Goal: Participate in discussion: Engage in conversation with other users on a specific topic

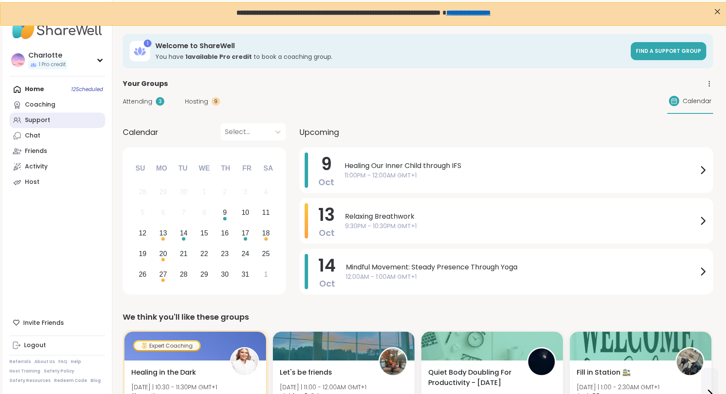
click at [61, 115] on link "Support" at bounding box center [57, 119] width 96 height 15
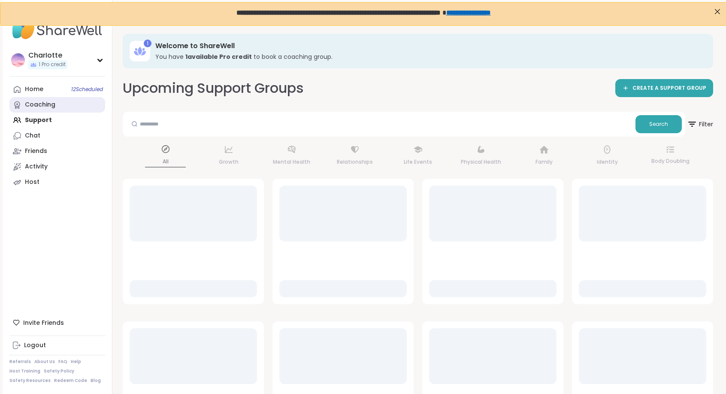
click at [64, 105] on link "Coaching" at bounding box center [57, 104] width 96 height 15
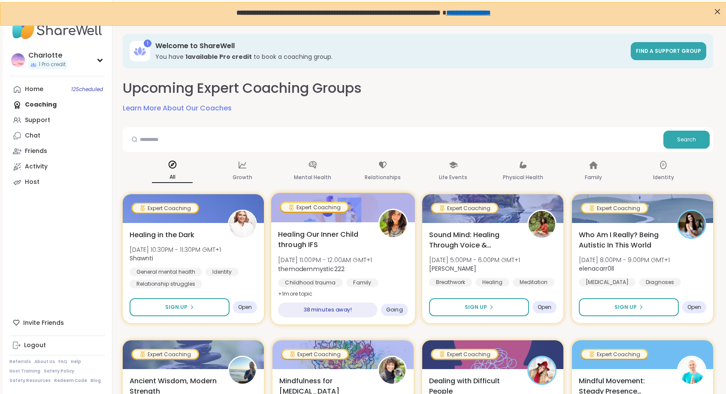
click at [302, 225] on div "Healing Our Inner Child through IFS Thu, Oct 09 | 11:00PM - 12:00AM GMT+1 themo…" at bounding box center [343, 273] width 144 height 102
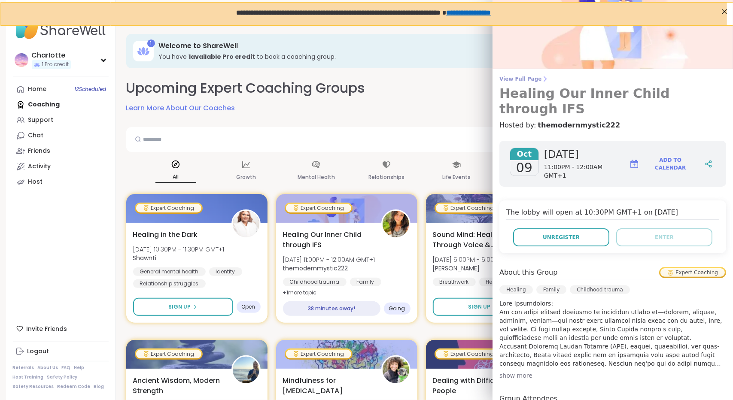
click at [536, 79] on span "View Full Page" at bounding box center [612, 79] width 227 height 7
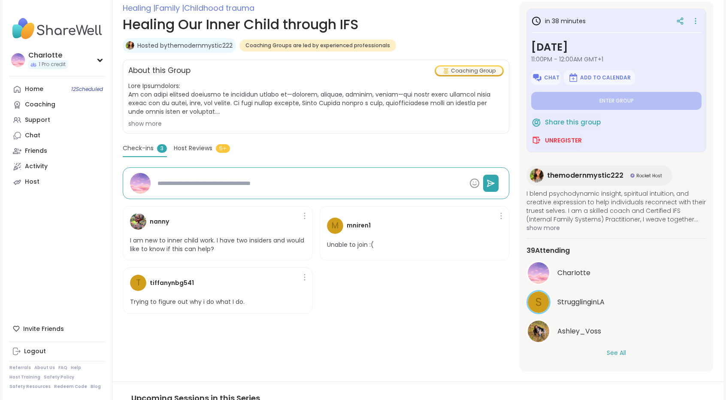
scroll to position [122, 0]
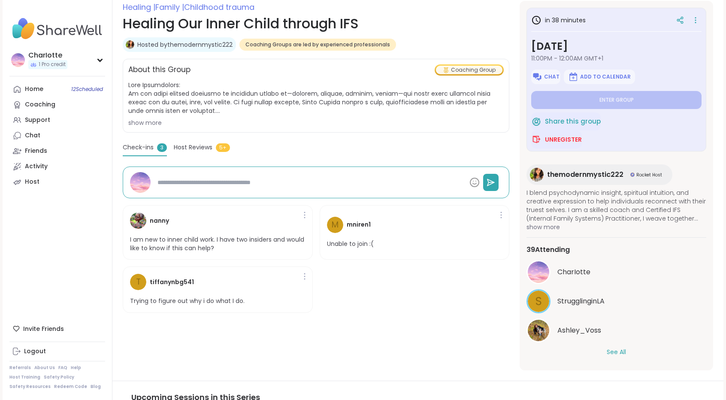
click at [609, 351] on button "See All" at bounding box center [616, 352] width 19 height 9
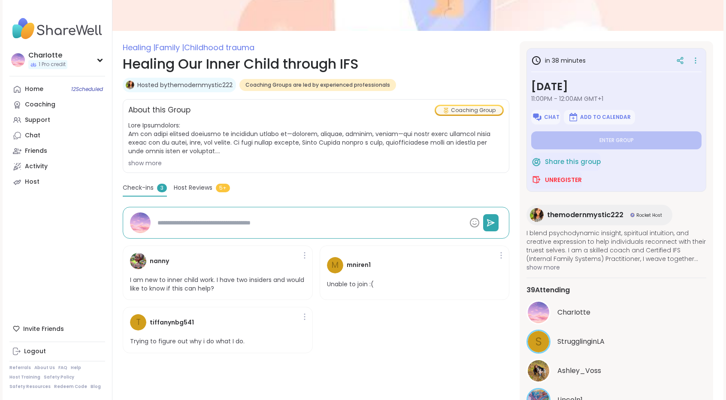
scroll to position [79, 0]
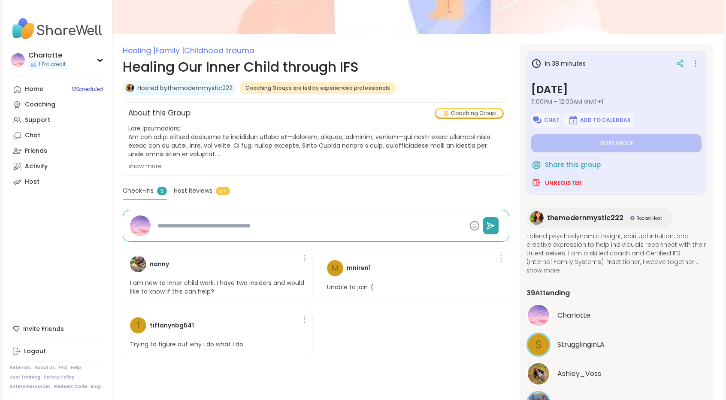
click at [144, 162] on div "show more" at bounding box center [316, 166] width 376 height 9
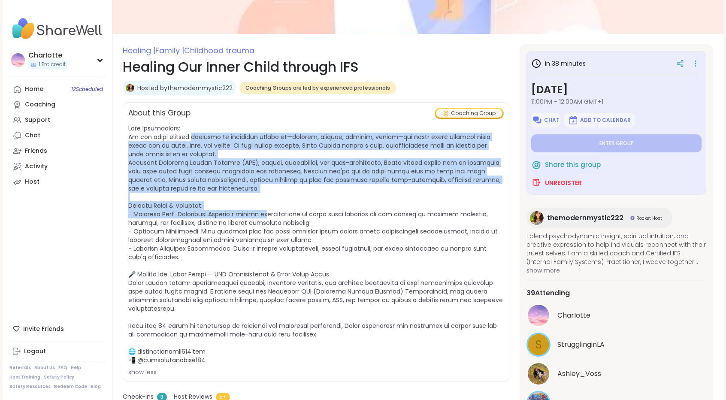
drag, startPoint x: 191, startPoint y: 134, endPoint x: 279, endPoint y: 220, distance: 123.0
click at [279, 220] on span at bounding box center [315, 244] width 375 height 240
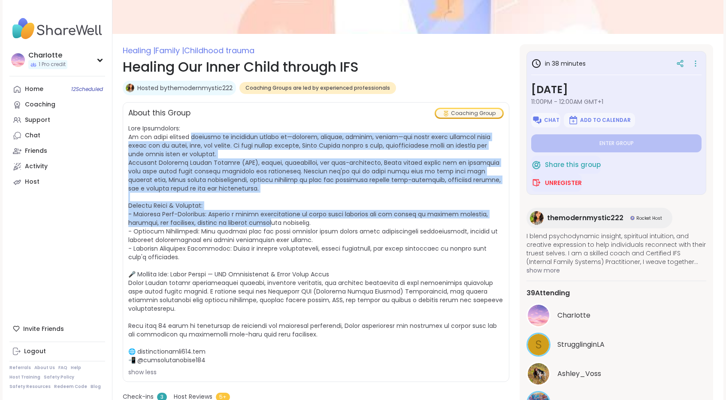
click at [279, 220] on span at bounding box center [315, 244] width 375 height 240
drag, startPoint x: 279, startPoint y: 220, endPoint x: 321, endPoint y: 139, distance: 91.4
click at [321, 139] on span at bounding box center [315, 244] width 375 height 240
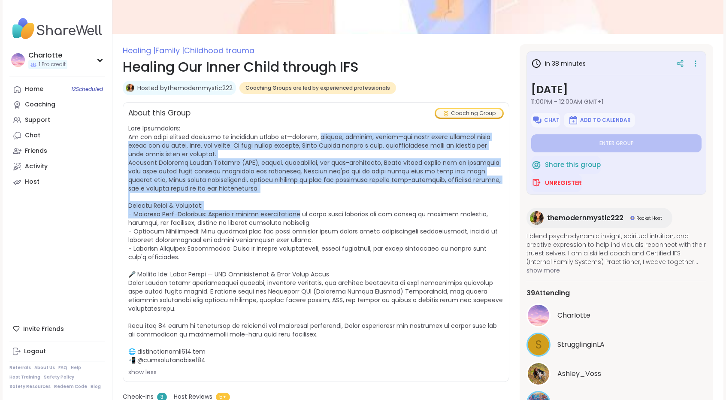
drag, startPoint x: 321, startPoint y: 139, endPoint x: 297, endPoint y: 211, distance: 76.2
click at [297, 211] on span at bounding box center [315, 244] width 375 height 240
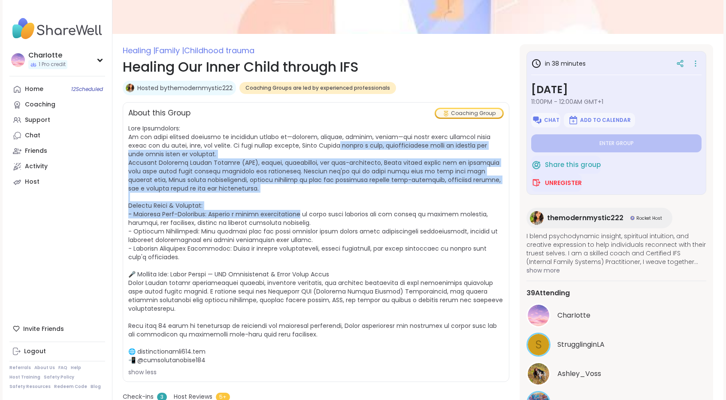
drag, startPoint x: 297, startPoint y: 211, endPoint x: 317, endPoint y: 141, distance: 73.3
click at [317, 141] on span at bounding box center [315, 244] width 375 height 240
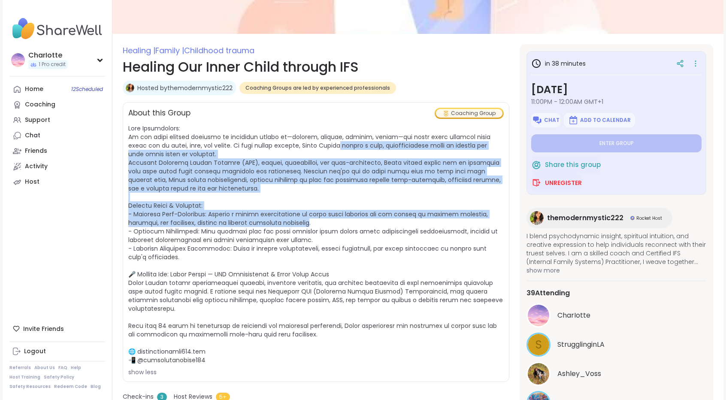
drag, startPoint x: 317, startPoint y: 141, endPoint x: 293, endPoint y: 228, distance: 90.3
click at [293, 228] on span at bounding box center [315, 244] width 375 height 240
drag, startPoint x: 293, startPoint y: 228, endPoint x: 313, endPoint y: 142, distance: 88.0
click at [313, 142] on span at bounding box center [315, 244] width 375 height 240
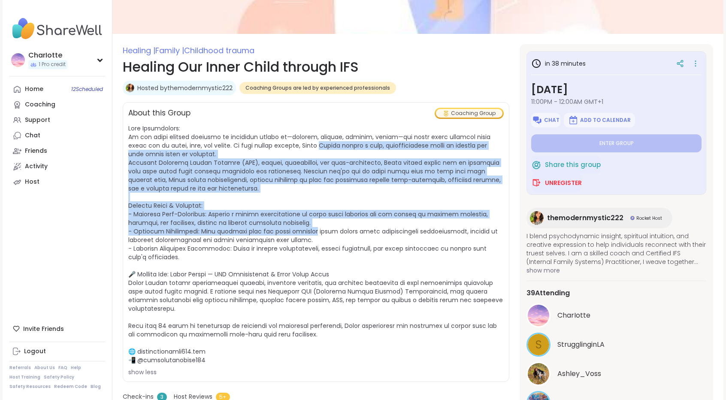
click at [313, 142] on span at bounding box center [315, 244] width 375 height 240
drag, startPoint x: 313, startPoint y: 142, endPoint x: 289, endPoint y: 233, distance: 93.9
click at [289, 233] on span at bounding box center [315, 244] width 375 height 240
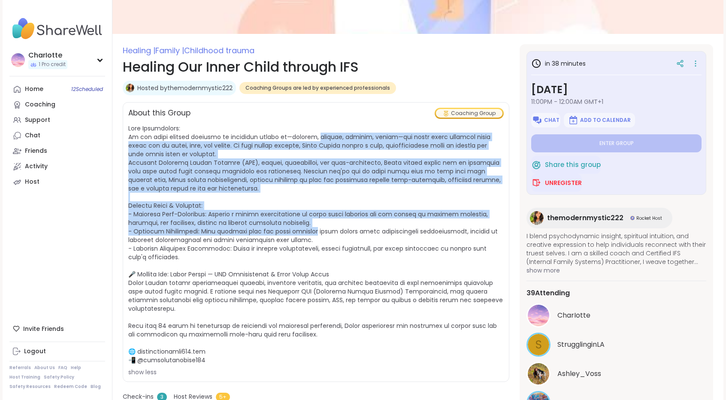
drag, startPoint x: 289, startPoint y: 233, endPoint x: 311, endPoint y: 139, distance: 96.9
click at [311, 139] on span at bounding box center [315, 244] width 375 height 240
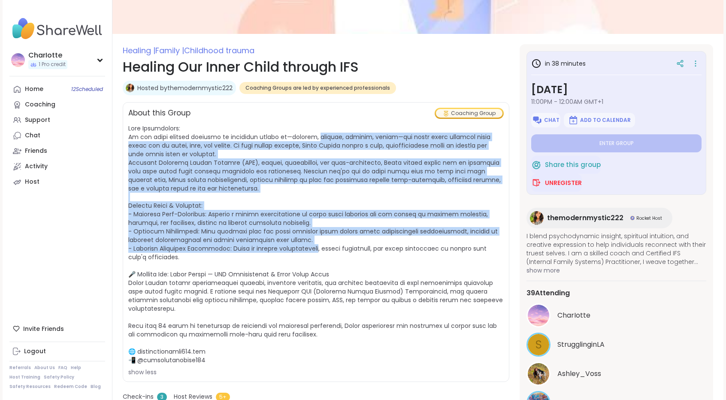
drag, startPoint x: 311, startPoint y: 139, endPoint x: 285, endPoint y: 249, distance: 113.4
click at [285, 249] on span at bounding box center [315, 244] width 375 height 240
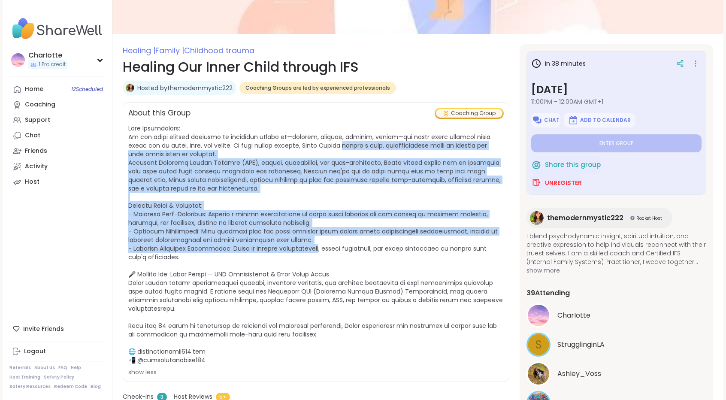
drag, startPoint x: 285, startPoint y: 249, endPoint x: 325, endPoint y: 135, distance: 120.9
click at [325, 135] on span at bounding box center [315, 244] width 375 height 240
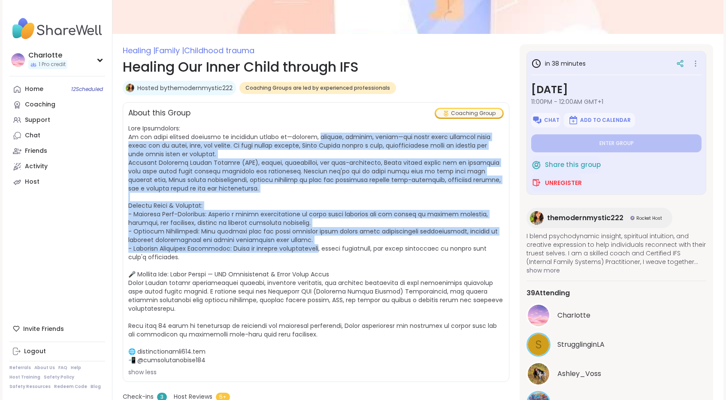
click at [325, 135] on span at bounding box center [315, 244] width 375 height 240
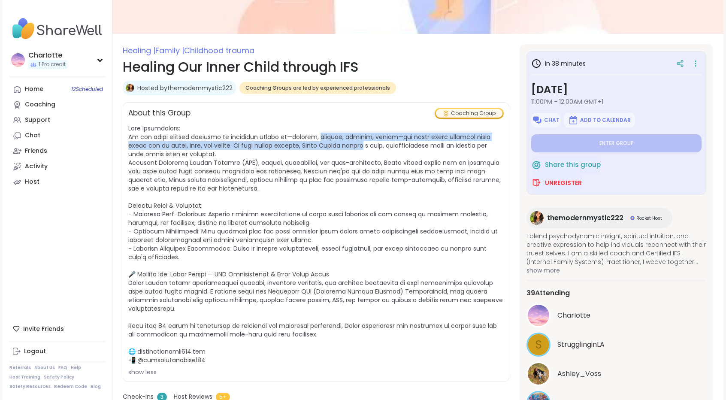
drag, startPoint x: 325, startPoint y: 135, endPoint x: 322, endPoint y: 144, distance: 9.6
click at [322, 144] on span at bounding box center [315, 244] width 375 height 240
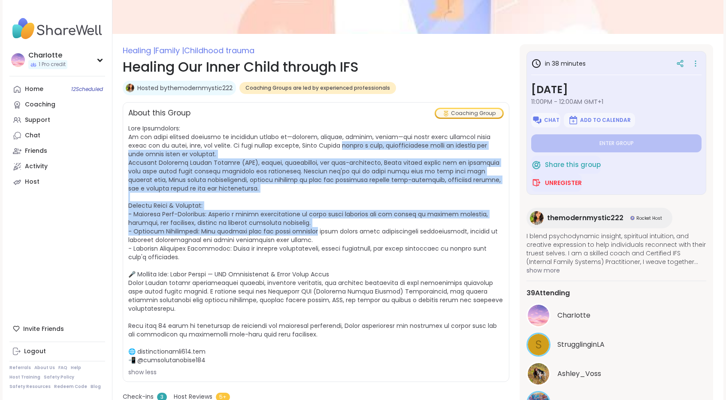
drag, startPoint x: 322, startPoint y: 144, endPoint x: 291, endPoint y: 232, distance: 92.9
click at [291, 232] on span at bounding box center [315, 244] width 375 height 240
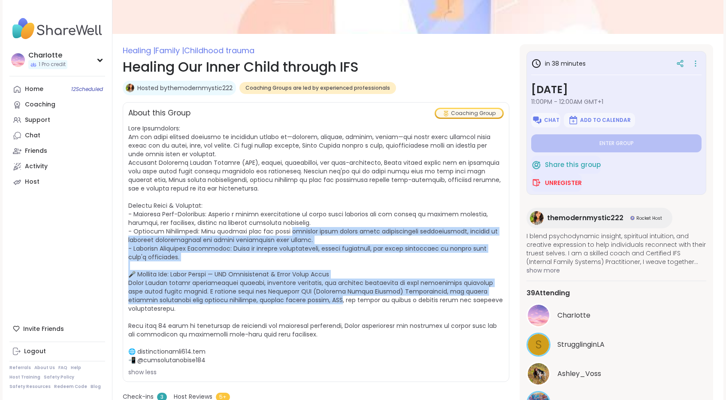
drag, startPoint x: 291, startPoint y: 232, endPoint x: 269, endPoint y: 298, distance: 70.2
click at [269, 298] on span at bounding box center [315, 244] width 375 height 240
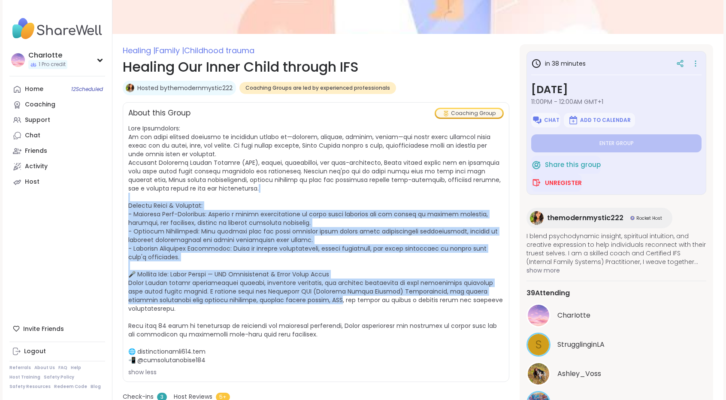
drag, startPoint x: 269, startPoint y: 298, endPoint x: 328, endPoint y: 185, distance: 127.5
click at [328, 185] on span "show less" at bounding box center [316, 250] width 376 height 252
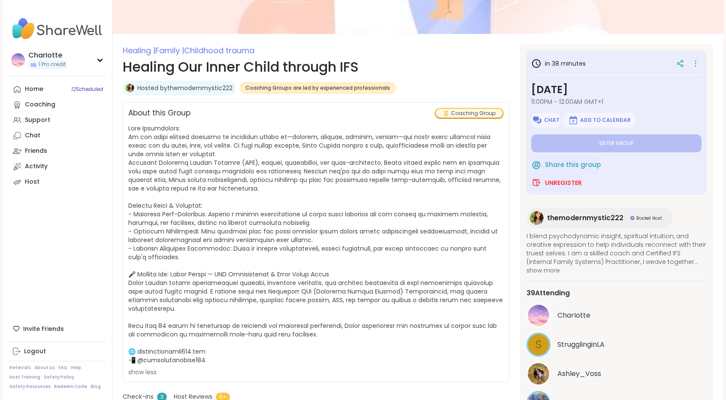
click at [367, 258] on span "show less" at bounding box center [316, 250] width 376 height 252
click at [576, 216] on span "themodernmystic222" at bounding box center [585, 218] width 76 height 10
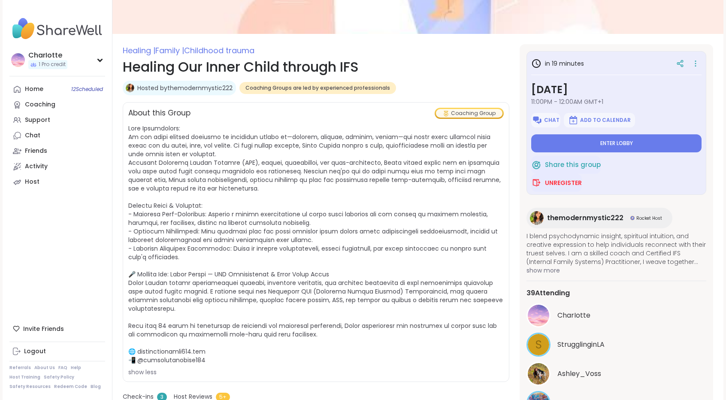
type textarea "*"
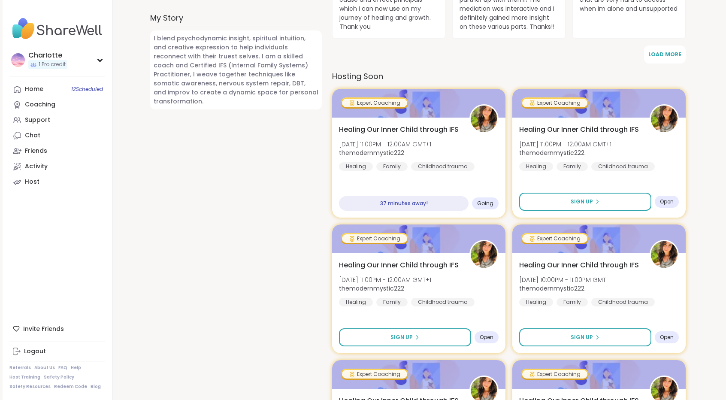
scroll to position [337, 0]
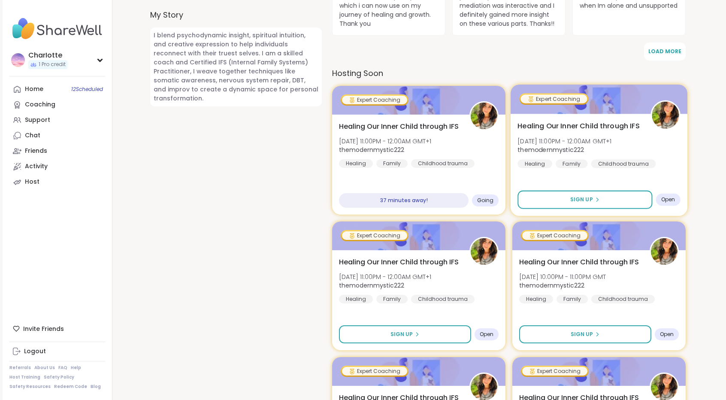
click at [647, 134] on div "Healing Our Inner Child through IFS Thu, Oct 16 | 11:00PM - 12:00AM GMT+1 themo…" at bounding box center [599, 144] width 163 height 47
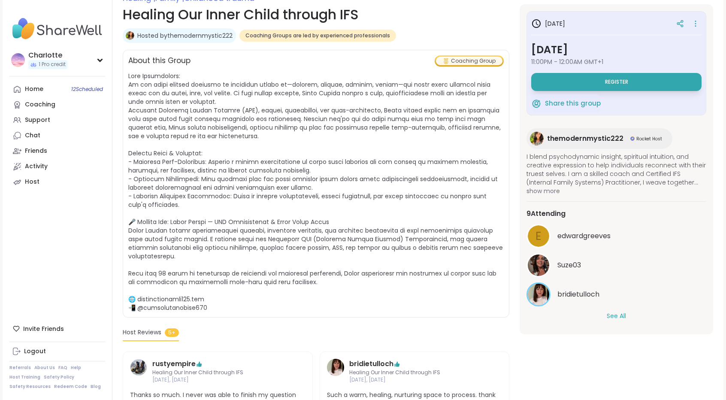
scroll to position [134, 0]
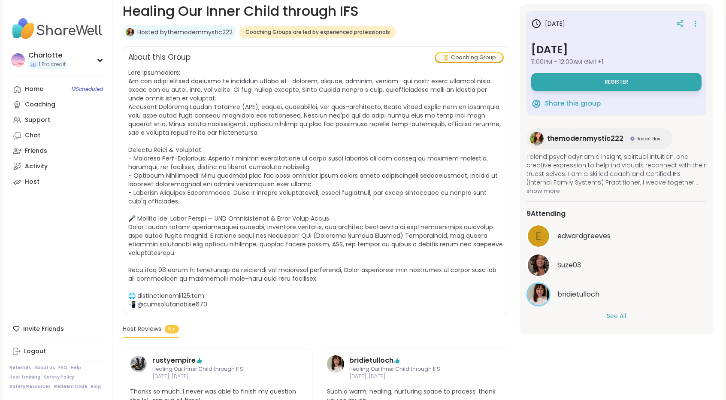
click at [612, 317] on button "See All" at bounding box center [616, 316] width 19 height 9
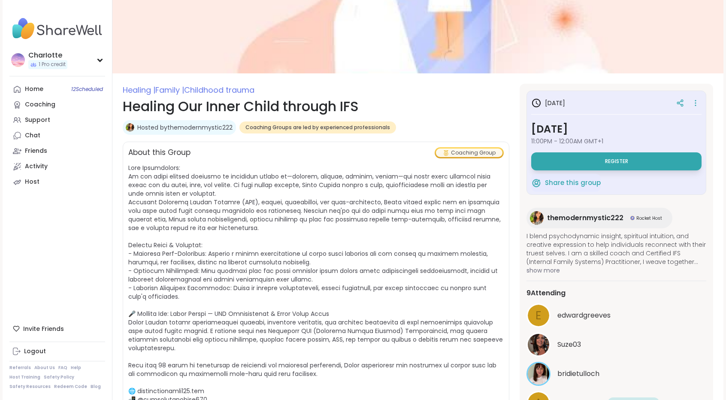
scroll to position [38, 0]
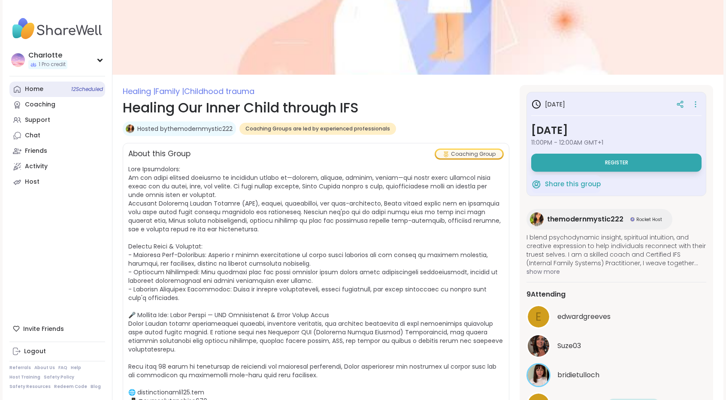
click at [67, 90] on link "Home 12 Scheduled" at bounding box center [57, 89] width 96 height 15
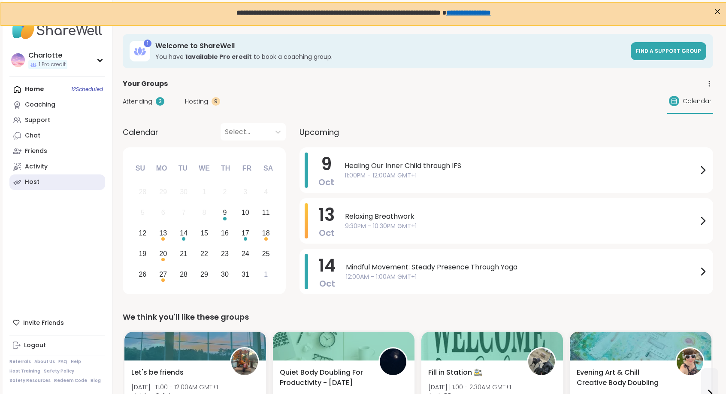
click at [44, 174] on link "Host" at bounding box center [57, 181] width 96 height 15
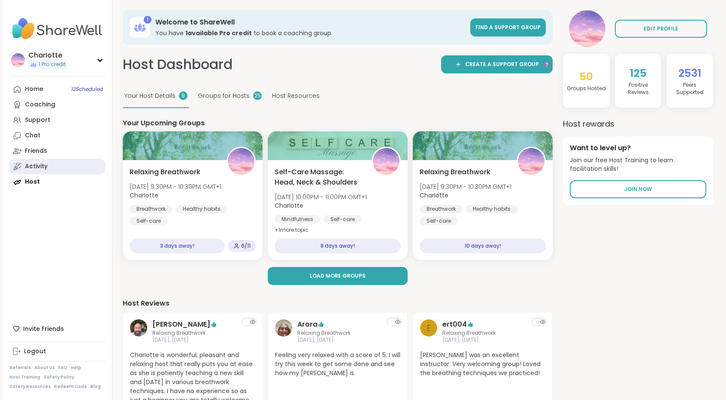
click at [47, 165] on div "Activity" at bounding box center [36, 166] width 23 height 9
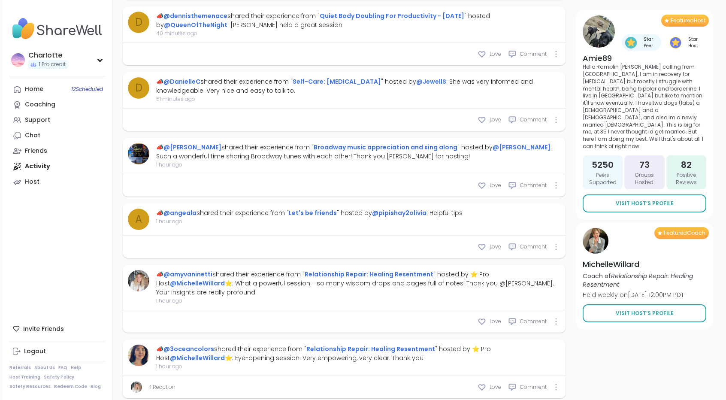
scroll to position [698, 0]
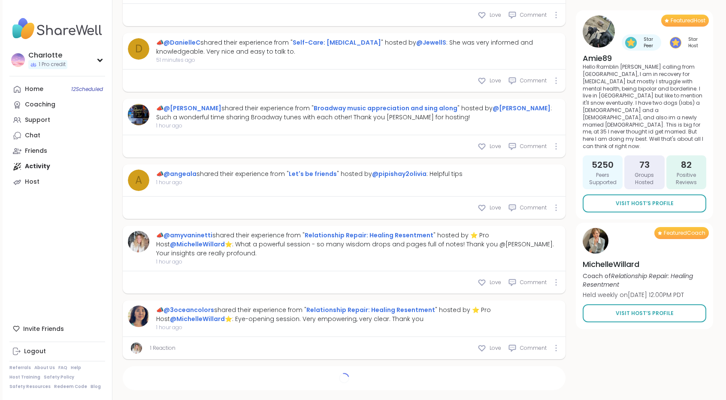
type textarea "*"
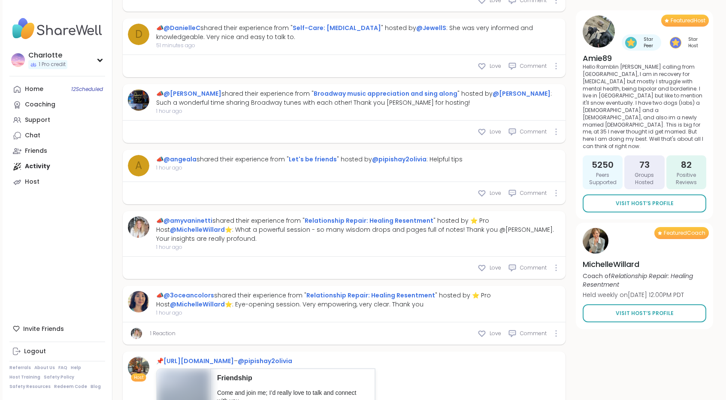
scroll to position [718, 0]
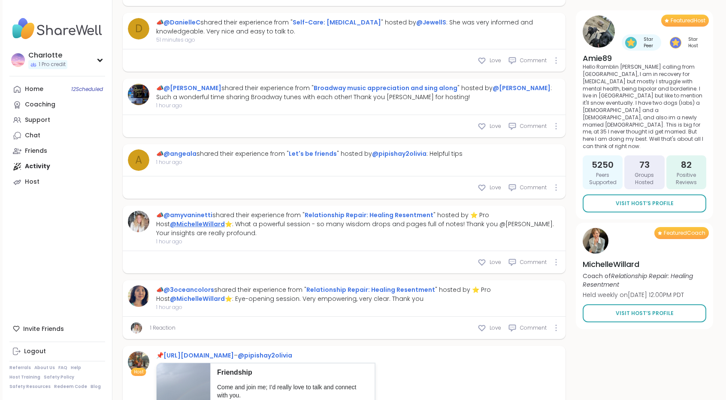
click at [225, 220] on link "@MichelleWillard" at bounding box center [197, 224] width 55 height 9
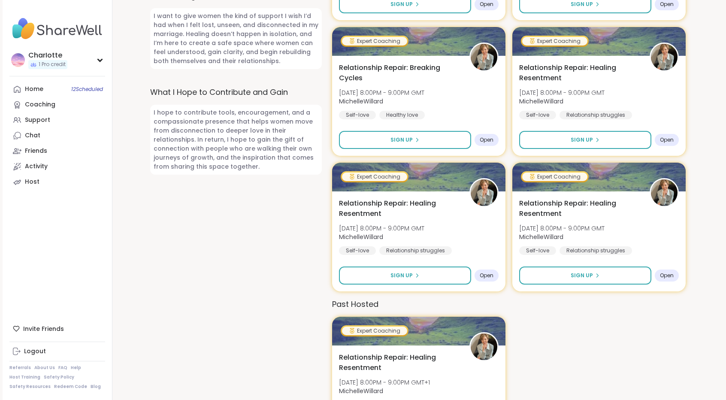
scroll to position [588, 0]
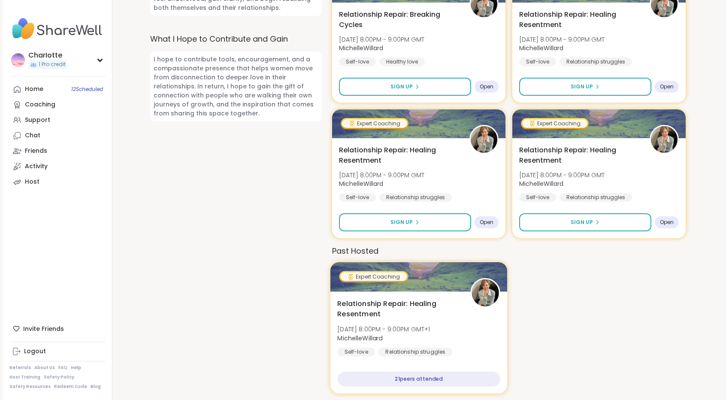
click at [477, 302] on img at bounding box center [485, 292] width 27 height 27
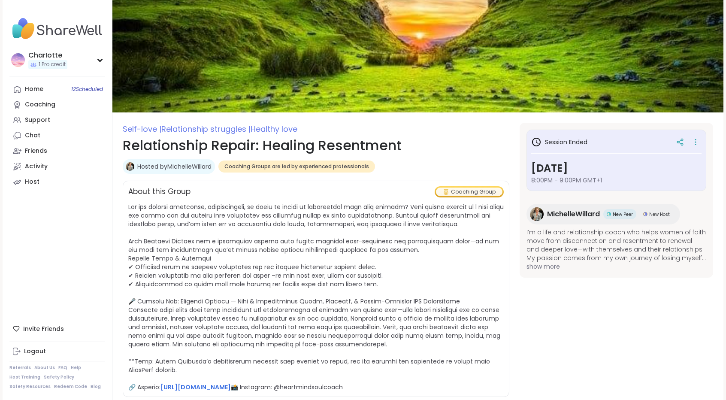
click at [546, 206] on div "MichelleWillard New Peer New Host" at bounding box center [604, 214] width 154 height 21
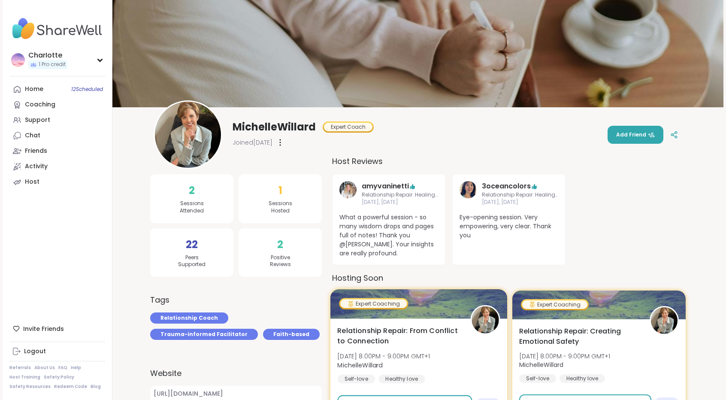
click at [446, 322] on div "Relationship Repair: From Conflict to Connection Thu, Oct 16 | 8:00PM - 9:00PM …" at bounding box center [419, 370] width 177 height 102
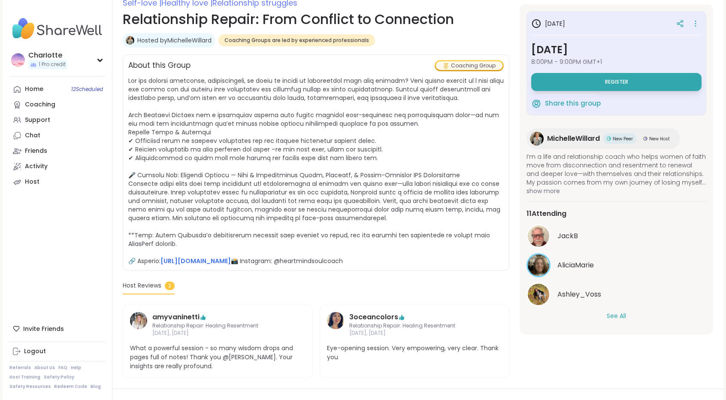
click at [608, 313] on button "See All" at bounding box center [616, 316] width 19 height 9
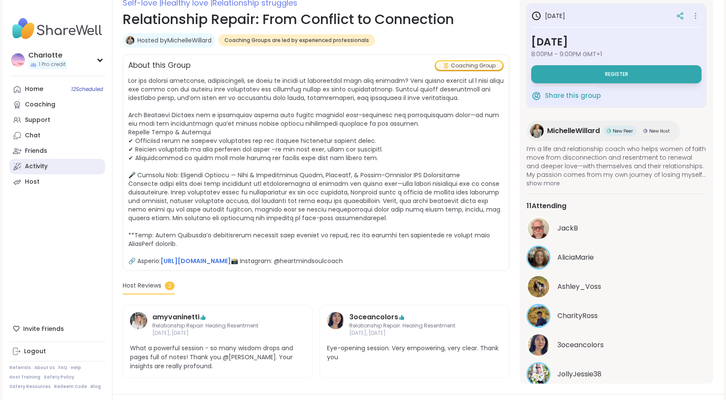
click at [64, 167] on link "Activity" at bounding box center [57, 166] width 96 height 15
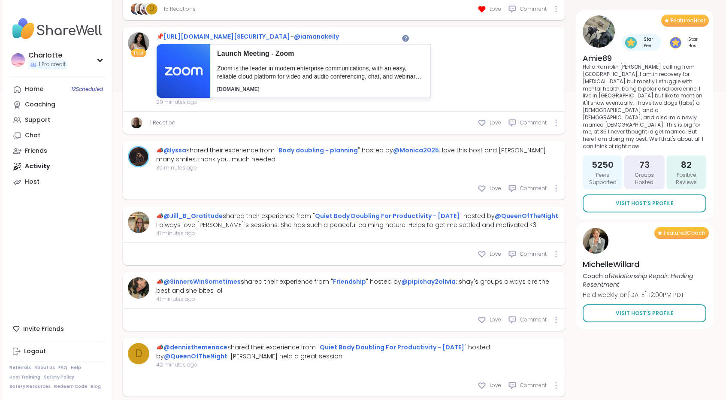
scroll to position [363, 0]
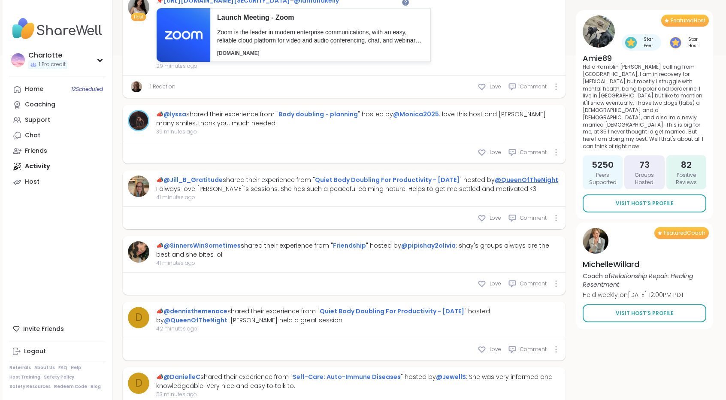
click at [507, 180] on link "@QueenOfTheNight" at bounding box center [527, 180] width 64 height 9
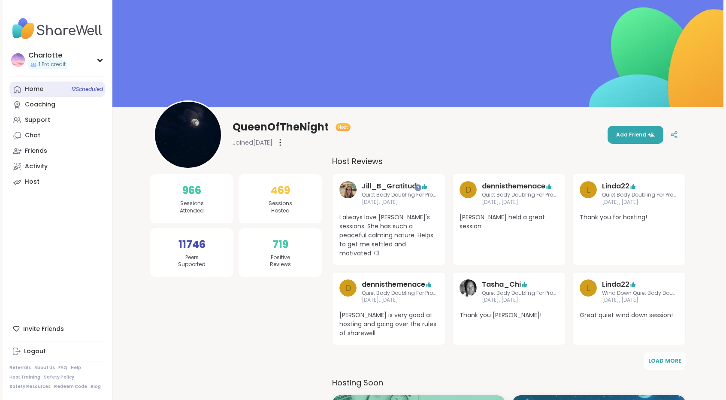
click at [55, 94] on link "Home 12 Scheduled" at bounding box center [57, 89] width 96 height 15
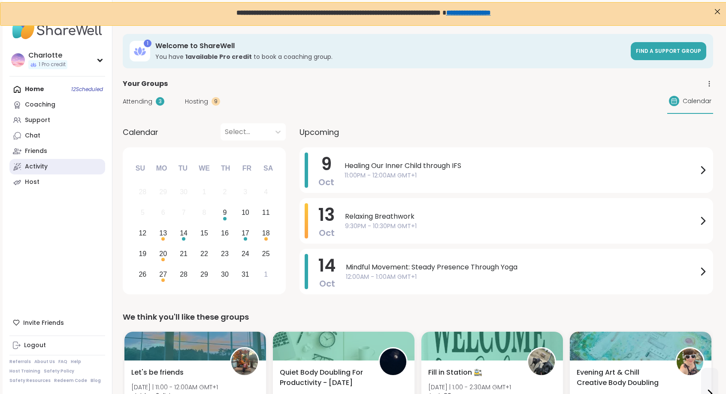
click at [52, 162] on link "Activity" at bounding box center [57, 166] width 96 height 15
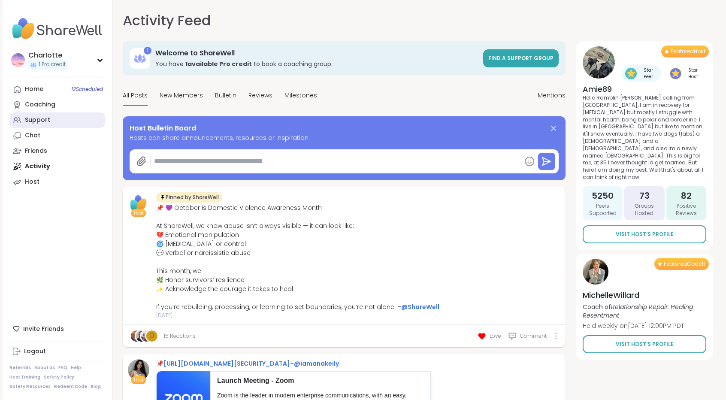
click at [61, 121] on link "Support" at bounding box center [57, 119] width 96 height 15
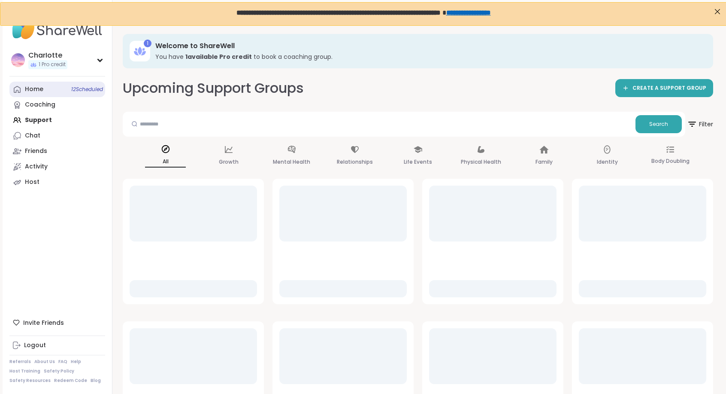
click at [71, 91] on span "12 Scheduled" at bounding box center [87, 89] width 32 height 7
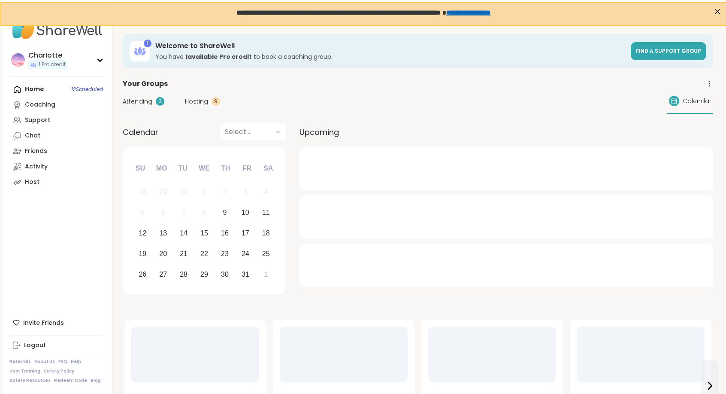
click at [145, 102] on span "Attending" at bounding box center [138, 101] width 30 height 9
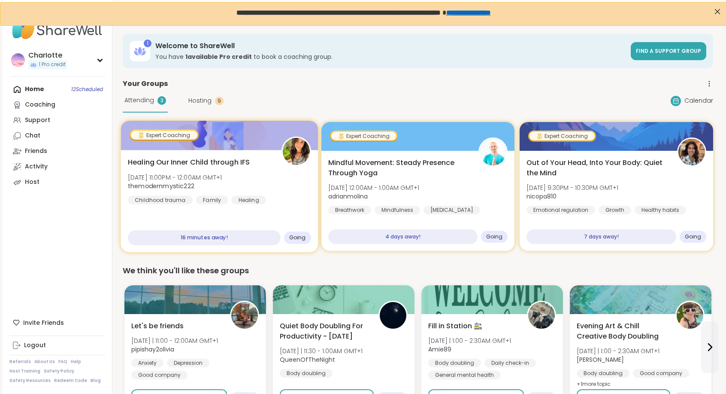
click at [186, 152] on div "Healing Our Inner Child through IFS Thu, Oct 09 | 11:00PM - 12:00AM GMT+1 themo…" at bounding box center [220, 201] width 198 height 102
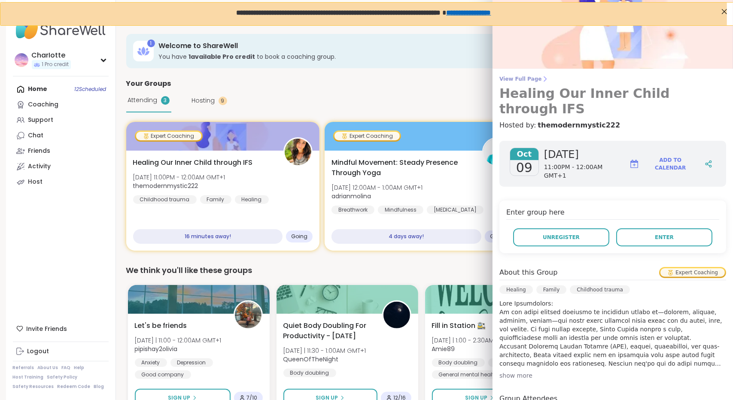
click at [502, 76] on span "View Full Page" at bounding box center [612, 79] width 227 height 7
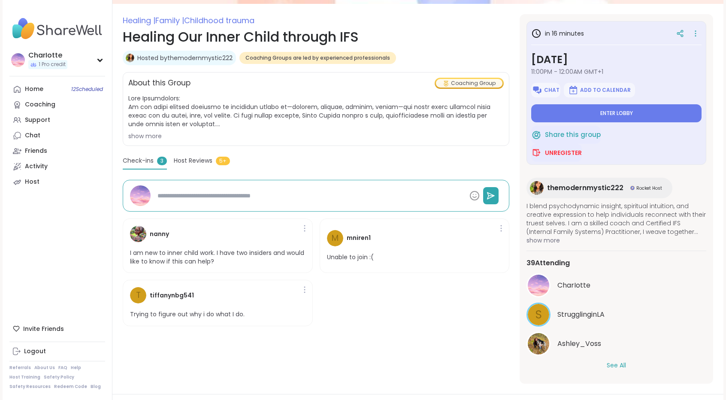
scroll to position [108, 0]
click at [611, 365] on button "See All" at bounding box center [616, 366] width 19 height 9
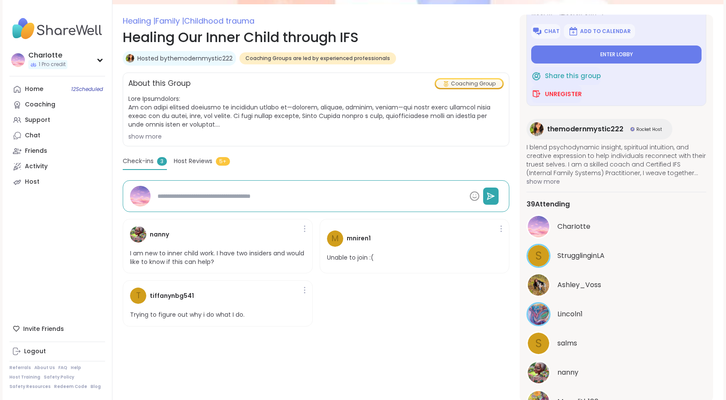
scroll to position [0, 0]
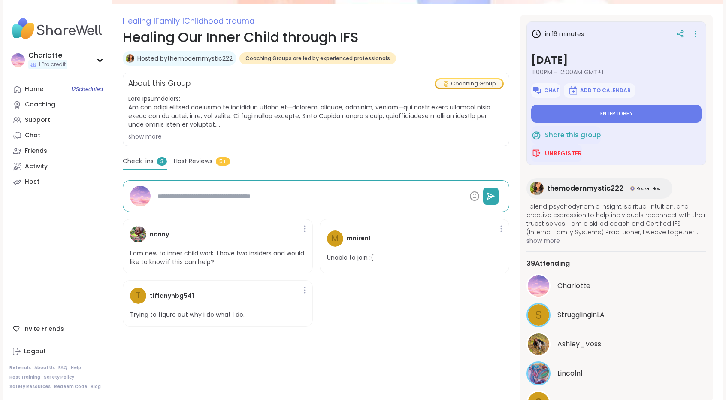
click at [148, 140] on div "show more" at bounding box center [316, 136] width 376 height 9
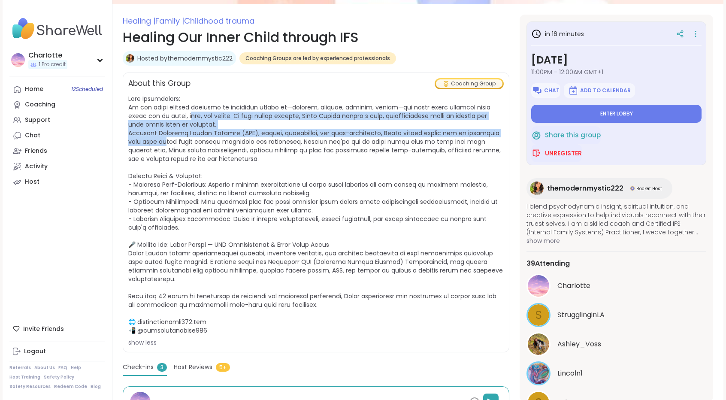
drag, startPoint x: 148, startPoint y: 140, endPoint x: 176, endPoint y: 116, distance: 37.2
click at [176, 116] on span at bounding box center [315, 214] width 375 height 240
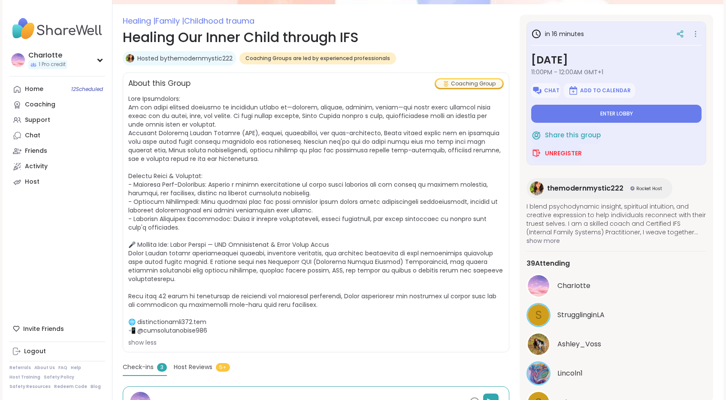
click at [167, 193] on span at bounding box center [315, 214] width 375 height 240
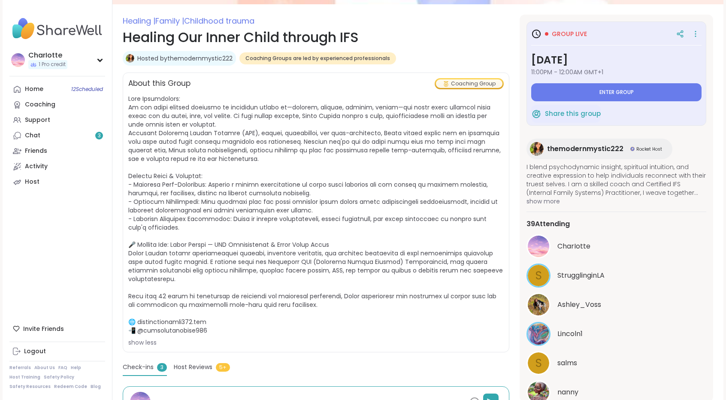
type textarea "*"
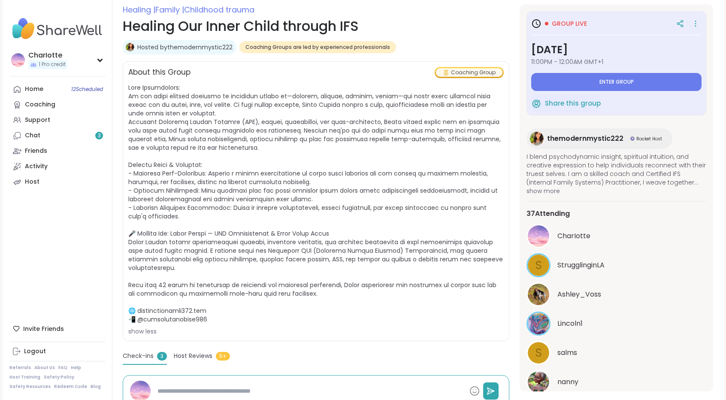
scroll to position [104, 0]
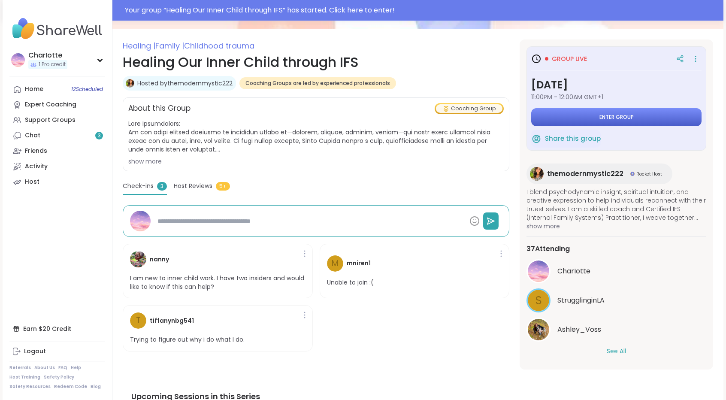
click at [592, 115] on button "Enter group" at bounding box center [617, 117] width 170 height 18
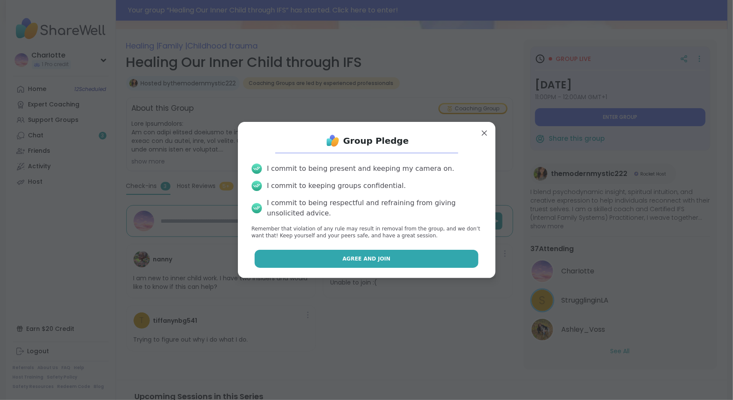
click at [432, 255] on button "Agree and Join" at bounding box center [367, 259] width 224 height 18
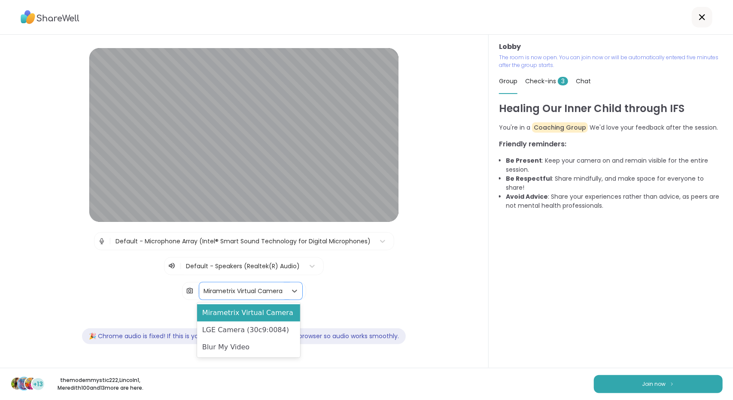
click at [241, 293] on div "Mirametrix Virtual Camera" at bounding box center [243, 291] width 79 height 9
click at [235, 329] on div "LGE Camera (30c9:0084)" at bounding box center [248, 330] width 103 height 17
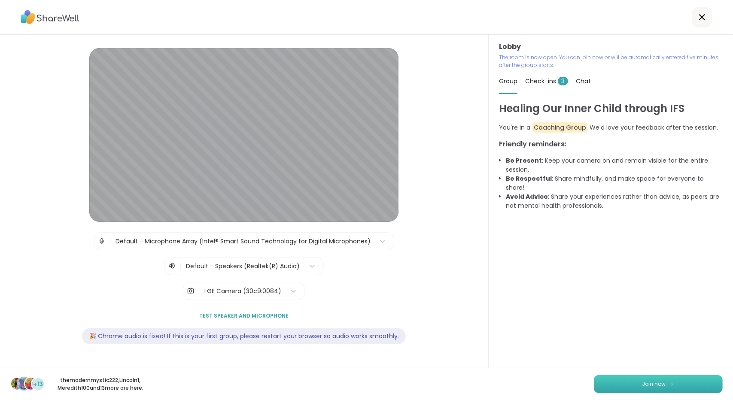
click at [632, 390] on button "Join now" at bounding box center [658, 384] width 129 height 18
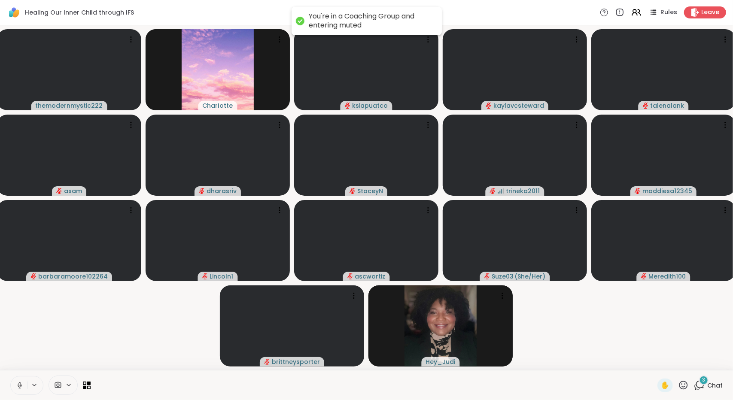
click at [16, 383] on icon at bounding box center [20, 386] width 8 height 8
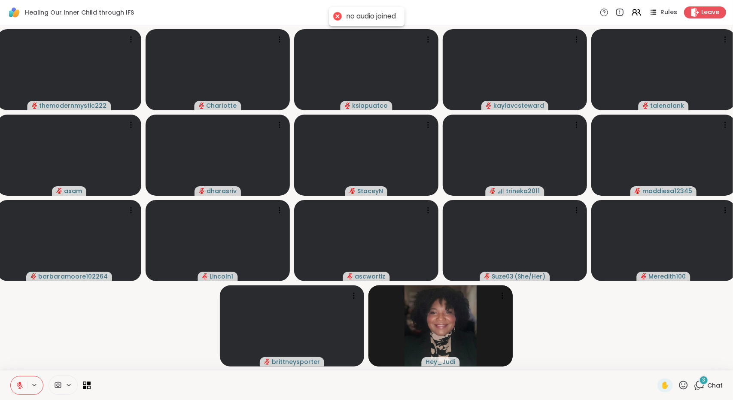
click at [711, 386] on span "Chat" at bounding box center [714, 385] width 15 height 9
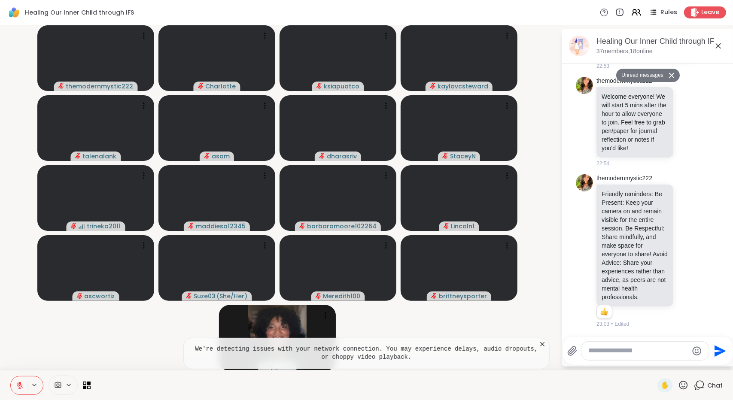
scroll to position [390, 0]
click at [538, 343] on icon at bounding box center [542, 344] width 9 height 9
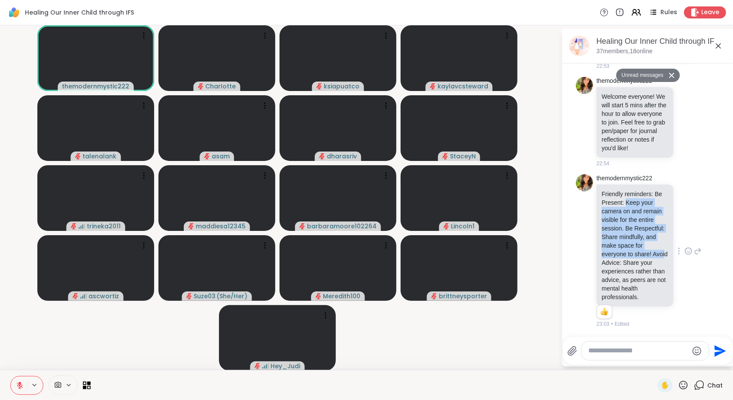
drag, startPoint x: 626, startPoint y: 196, endPoint x: 624, endPoint y: 257, distance: 61.0
click at [624, 257] on p "Friendly reminders: Be Present: Keep your camera on and remain visible for the …" at bounding box center [635, 246] width 67 height 112
drag, startPoint x: 624, startPoint y: 257, endPoint x: 629, endPoint y: 210, distance: 47.5
click at [629, 210] on p "Friendly reminders: Be Present: Keep your camera on and remain visible for the …" at bounding box center [635, 246] width 67 height 112
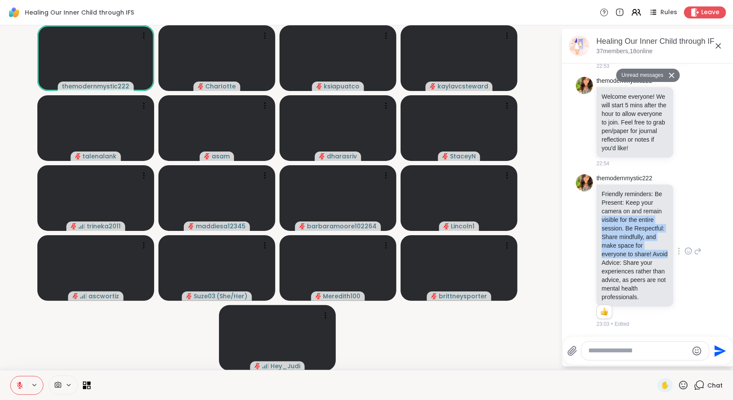
click at [629, 210] on p "Friendly reminders: Be Present: Keep your camera on and remain visible for the …" at bounding box center [635, 246] width 67 height 112
drag, startPoint x: 629, startPoint y: 210, endPoint x: 625, endPoint y: 277, distance: 67.1
click at [625, 277] on p "Friendly reminders: Be Present: Keep your camera on and remain visible for the …" at bounding box center [635, 246] width 67 height 112
drag, startPoint x: 625, startPoint y: 277, endPoint x: 633, endPoint y: 201, distance: 76.4
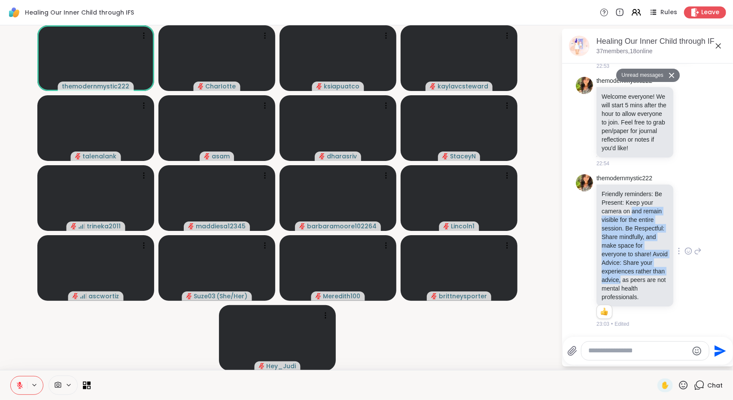
click at [633, 201] on p "Friendly reminders: Be Present: Keep your camera on and remain visible for the …" at bounding box center [635, 246] width 67 height 112
drag, startPoint x: 633, startPoint y: 201, endPoint x: 619, endPoint y: 283, distance: 82.7
click at [619, 283] on p "Friendly reminders: Be Present: Keep your camera on and remain visible for the …" at bounding box center [635, 246] width 67 height 112
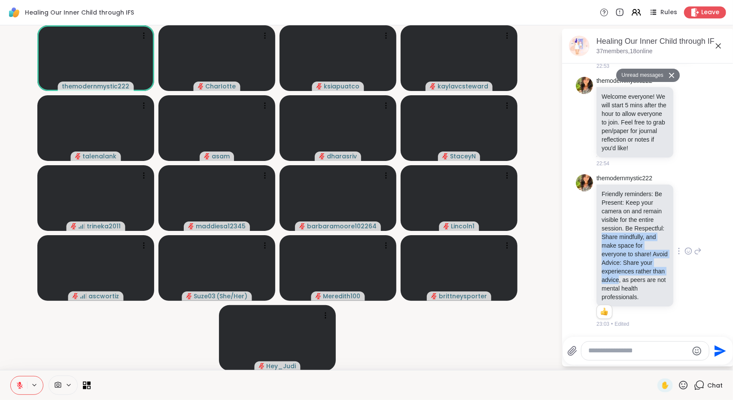
drag, startPoint x: 619, startPoint y: 283, endPoint x: 630, endPoint y: 222, distance: 61.9
click at [630, 222] on p "Friendly reminders: Be Present: Keep your camera on and remain visible for the …" at bounding box center [635, 246] width 67 height 112
drag, startPoint x: 623, startPoint y: 207, endPoint x: 620, endPoint y: 282, distance: 74.4
click at [620, 282] on p "Friendly reminders: Be Present: Keep your camera on and remain visible for the …" at bounding box center [635, 246] width 67 height 112
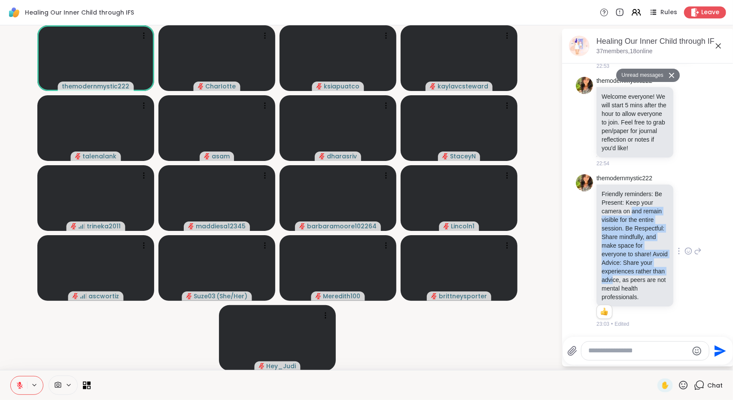
click at [620, 282] on p "Friendly reminders: Be Present: Keep your camera on and remain visible for the …" at bounding box center [635, 246] width 67 height 112
drag, startPoint x: 620, startPoint y: 282, endPoint x: 629, endPoint y: 202, distance: 80.0
click at [629, 202] on p "Friendly reminders: Be Present: Keep your camera on and remain visible for the …" at bounding box center [635, 246] width 67 height 112
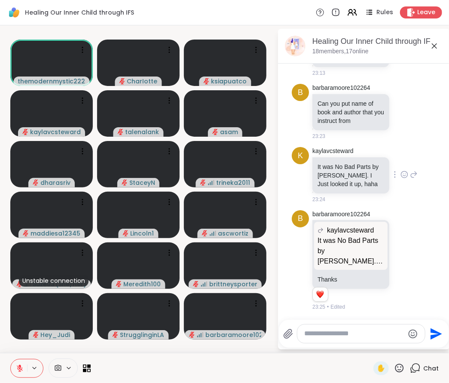
scroll to position [775, 0]
click at [355, 171] on p "It was No Bad Parts by Richard Schwartz. I Just looked it up, haha" at bounding box center [350, 175] width 67 height 26
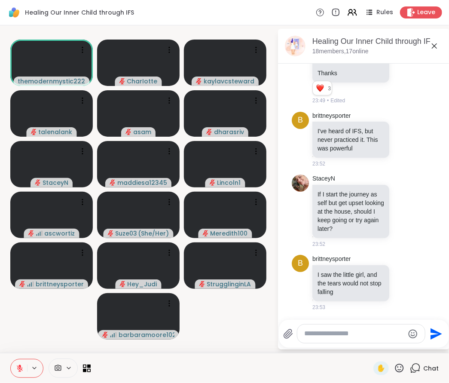
scroll to position [1043, 0]
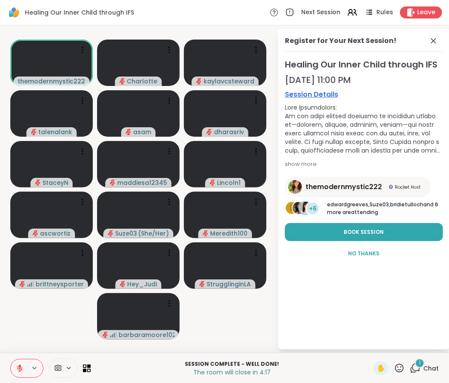
click at [215, 325] on video-player-container "themodernmystic222 CharIotte kaylavcsteward talenalank asam dharasriv StaceyN m…" at bounding box center [138, 189] width 267 height 320
click at [412, 369] on icon at bounding box center [415, 367] width 11 height 11
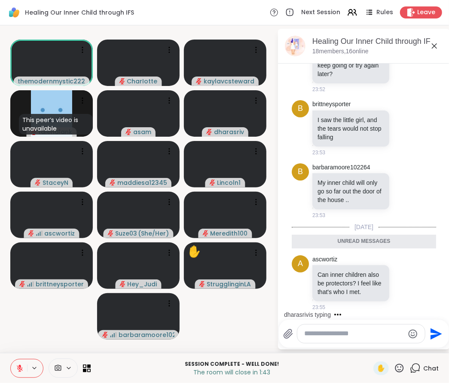
scroll to position [1220, 0]
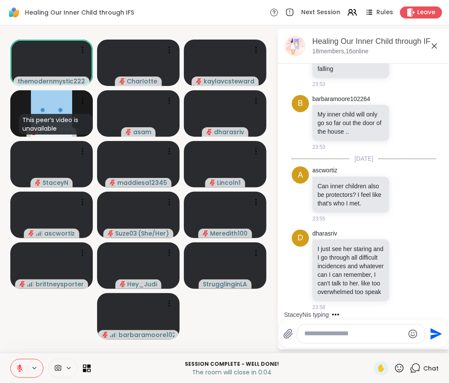
click at [199, 329] on video-player-container "themodernmystic222 CharIotte kaylavcsteward This peer’s video is unavailable ta…" at bounding box center [138, 189] width 267 height 320
click at [424, 17] on div "Leave" at bounding box center [421, 12] width 44 height 12
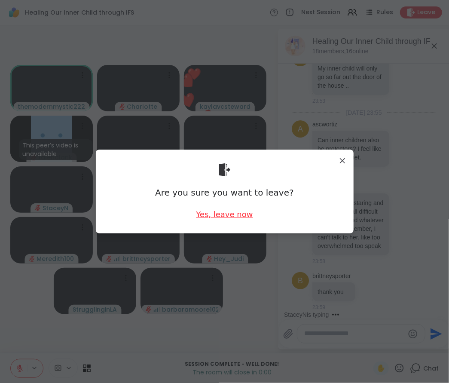
scroll to position [1319, 0]
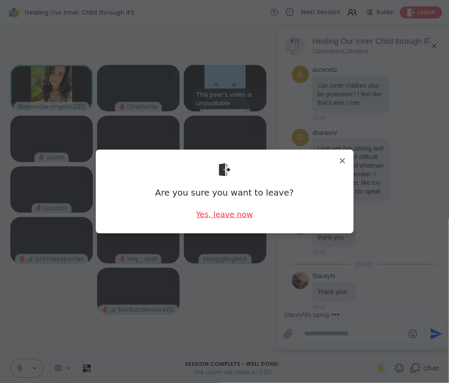
click at [228, 213] on div "Yes, leave now" at bounding box center [224, 214] width 57 height 11
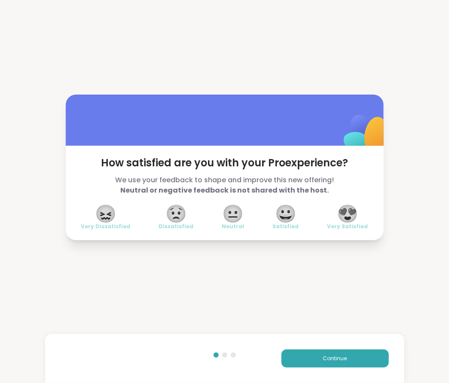
click at [258, 64] on div "How satisfied are you with your Pro experience? We use your feedback to shape a…" at bounding box center [224, 167] width 449 height 334
click at [289, 213] on span "😀" at bounding box center [285, 213] width 21 height 15
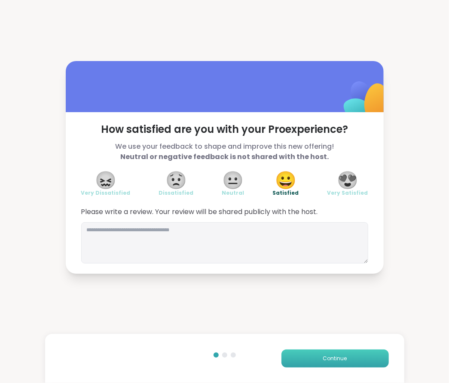
click at [307, 358] on button "Continue" at bounding box center [334, 358] width 107 height 18
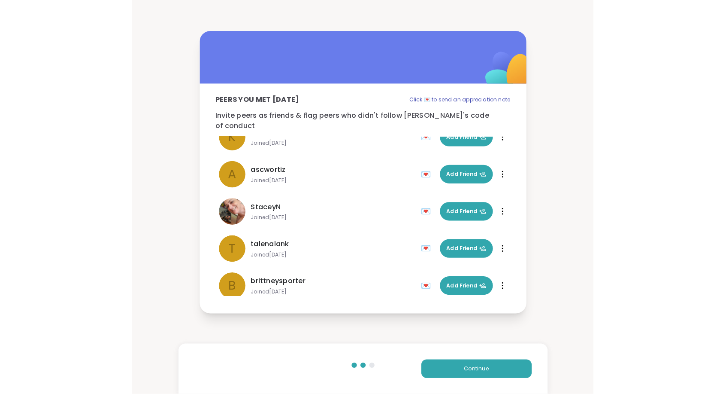
scroll to position [459, 0]
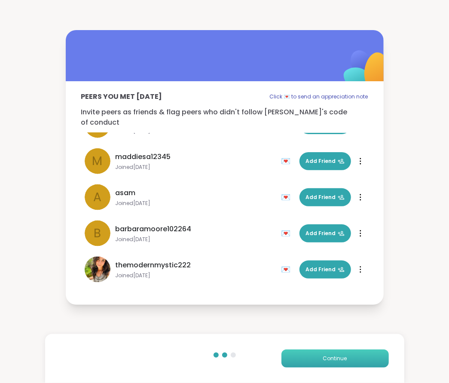
click at [325, 353] on button "Continue" at bounding box center [334, 358] width 107 height 18
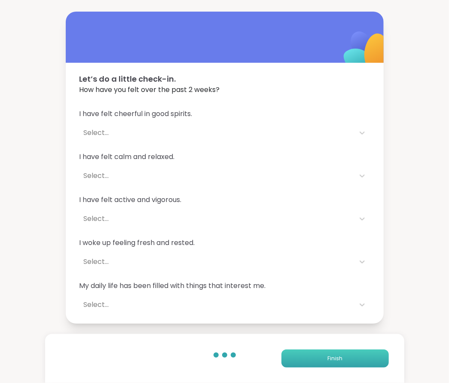
click at [325, 353] on button "Finish" at bounding box center [334, 358] width 107 height 18
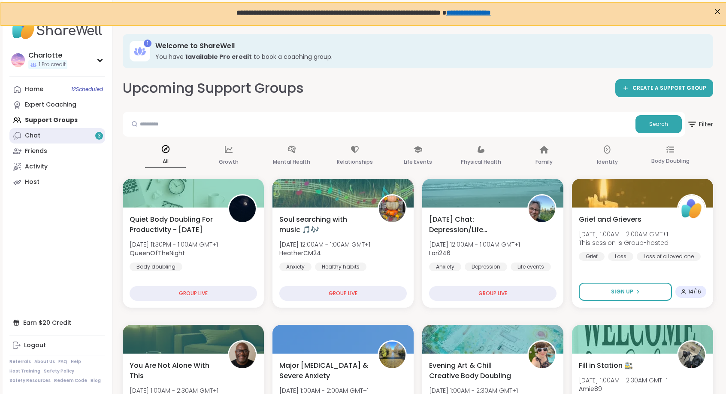
click at [48, 138] on link "Chat 3" at bounding box center [57, 135] width 96 height 15
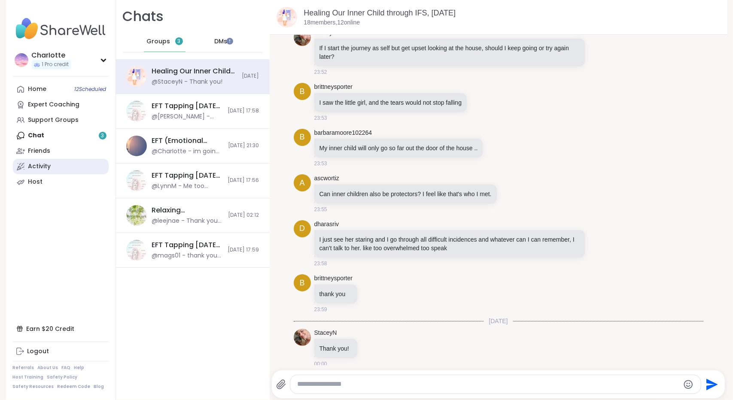
click at [35, 166] on div "Activity" at bounding box center [39, 166] width 23 height 9
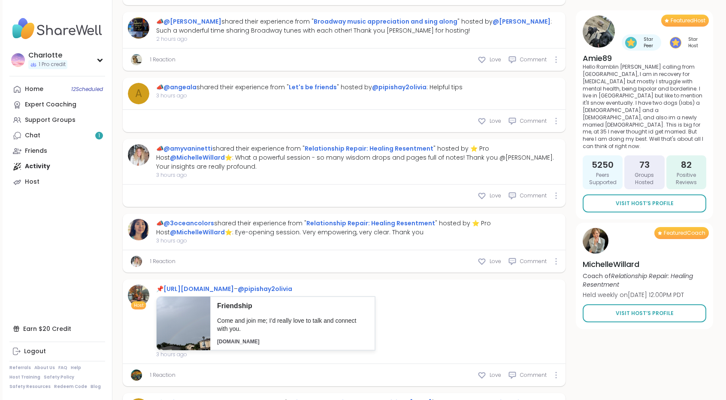
scroll to position [1745, 0]
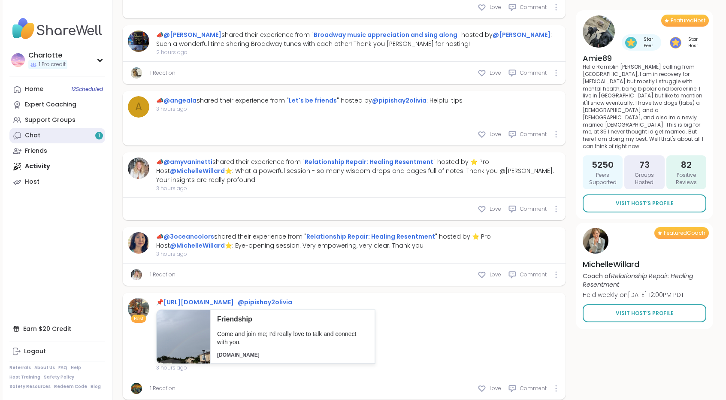
click at [49, 135] on link "Chat 1" at bounding box center [57, 135] width 96 height 15
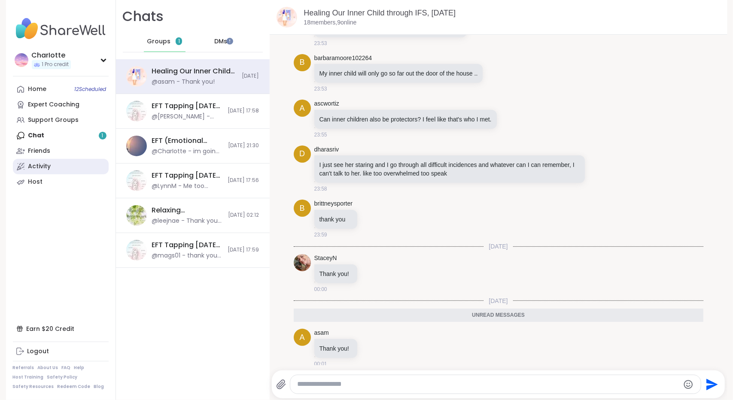
click at [38, 166] on div "Activity" at bounding box center [39, 166] width 23 height 9
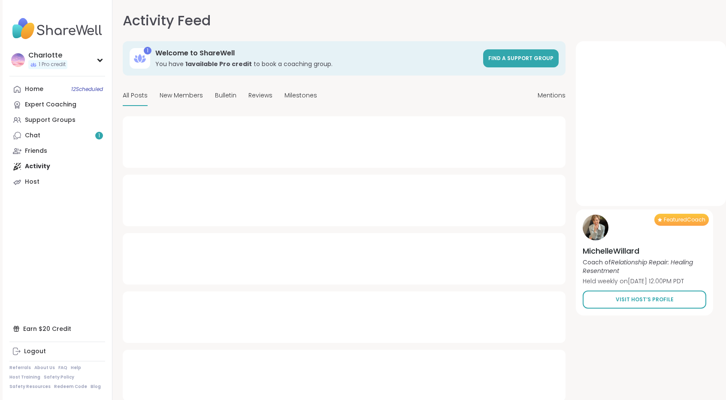
type textarea "*"
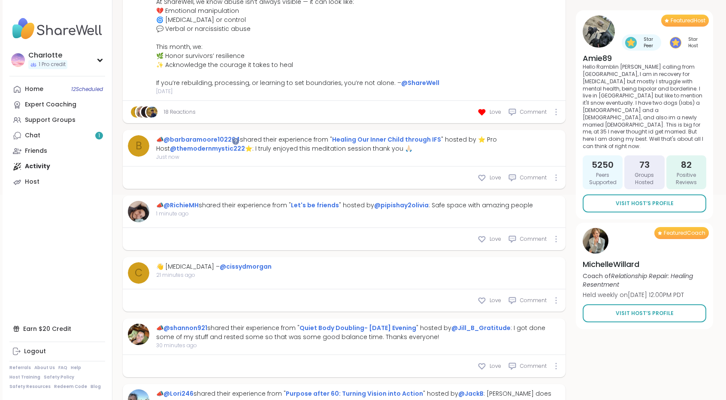
scroll to position [226, 0]
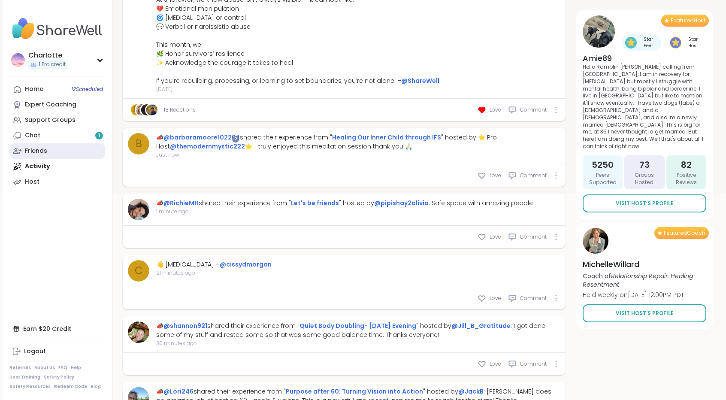
click at [48, 152] on link "Friends" at bounding box center [57, 150] width 96 height 15
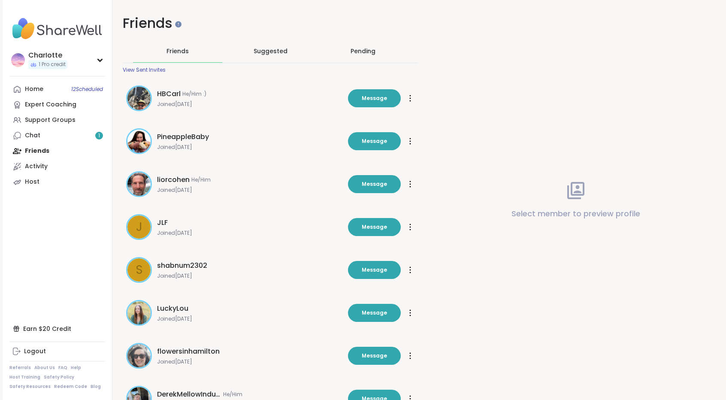
click at [383, 51] on div "Pending" at bounding box center [363, 51] width 89 height 22
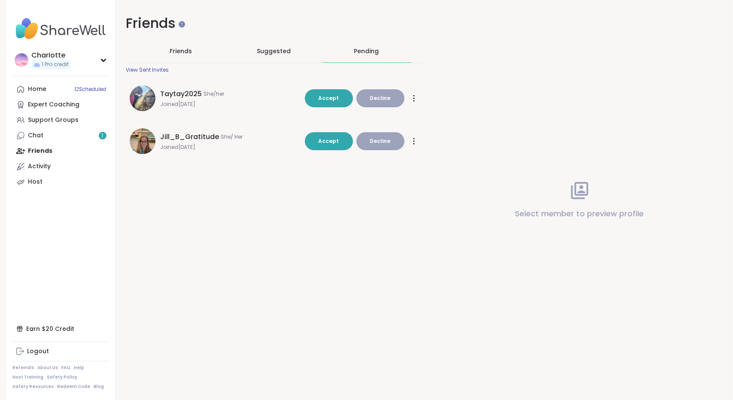
click at [143, 68] on div "View Sent Invites" at bounding box center [147, 70] width 43 height 7
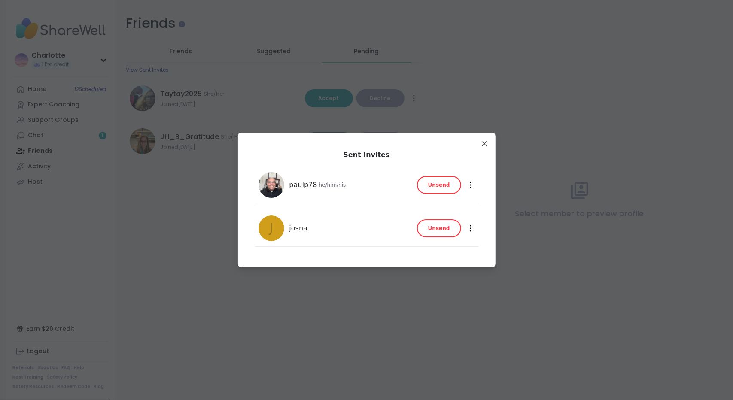
click at [295, 228] on span "josna" at bounding box center [298, 228] width 18 height 10
click at [290, 184] on span "paulp78" at bounding box center [303, 185] width 28 height 10
click at [469, 184] on div at bounding box center [470, 185] width 9 height 14
click at [463, 137] on div "Sent Invites paulp78 he/him/his Unsend Unsend j josna Unsend Unsend" at bounding box center [367, 200] width 258 height 135
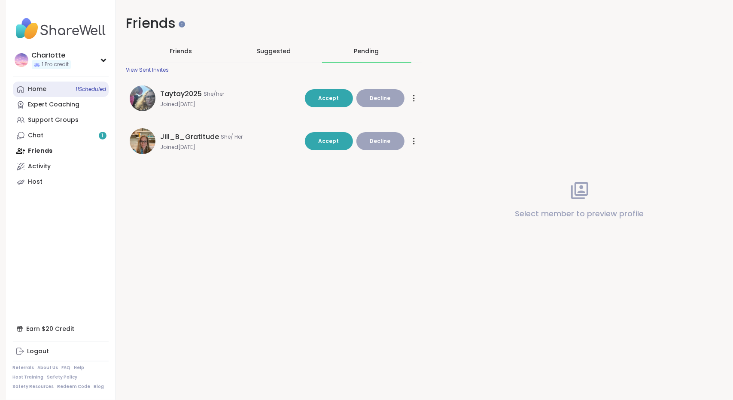
click at [64, 88] on link "Home 11 Scheduled" at bounding box center [61, 89] width 96 height 15
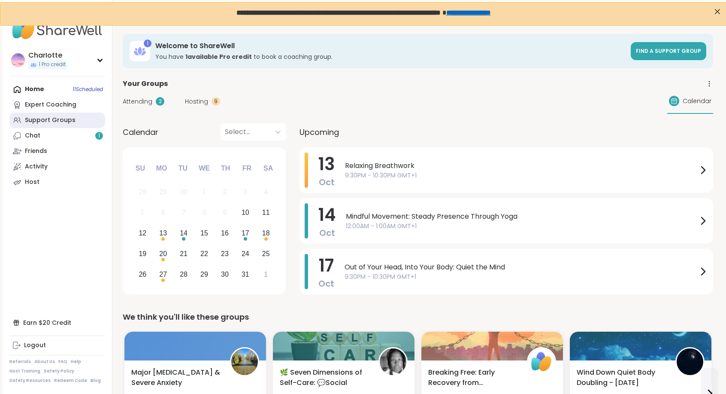
click at [49, 117] on div "Support Groups" at bounding box center [50, 120] width 51 height 9
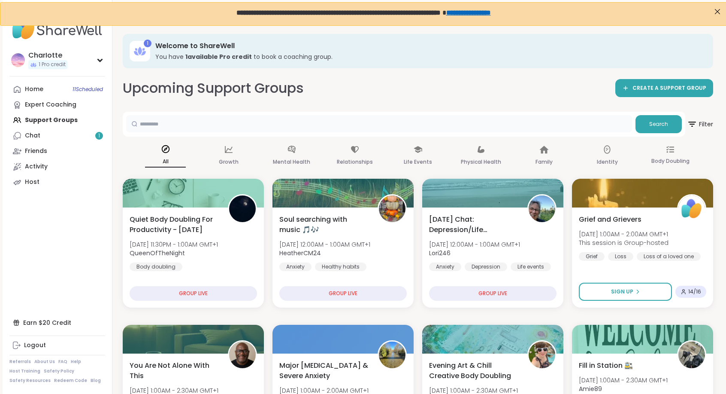
click at [161, 130] on input "text" at bounding box center [379, 123] width 506 height 17
type input "*****"
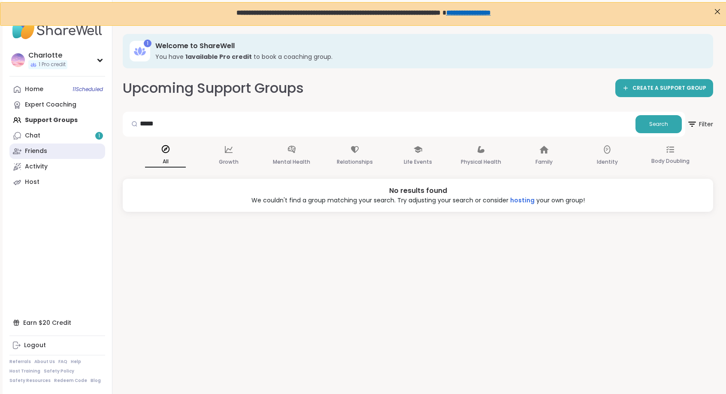
click at [70, 150] on link "Friends" at bounding box center [57, 150] width 96 height 15
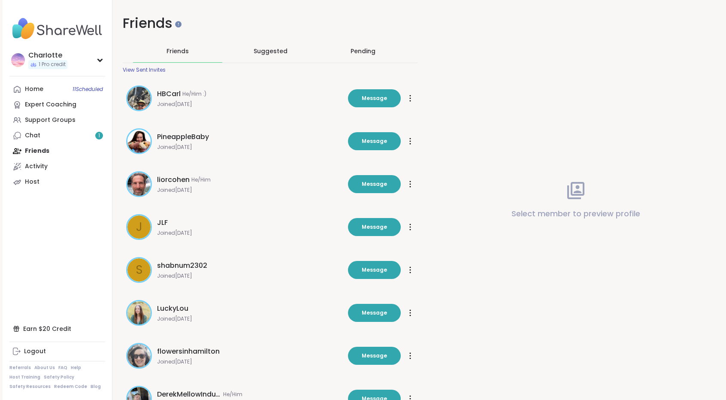
click at [368, 58] on div "Pending" at bounding box center [363, 51] width 89 height 22
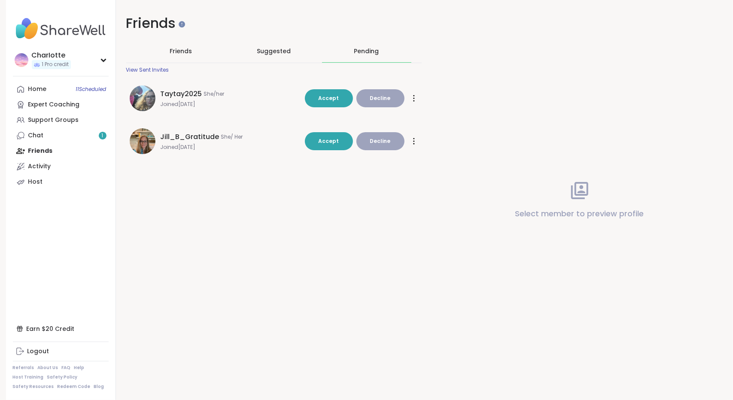
click at [155, 69] on div "View Sent Invites" at bounding box center [147, 70] width 43 height 7
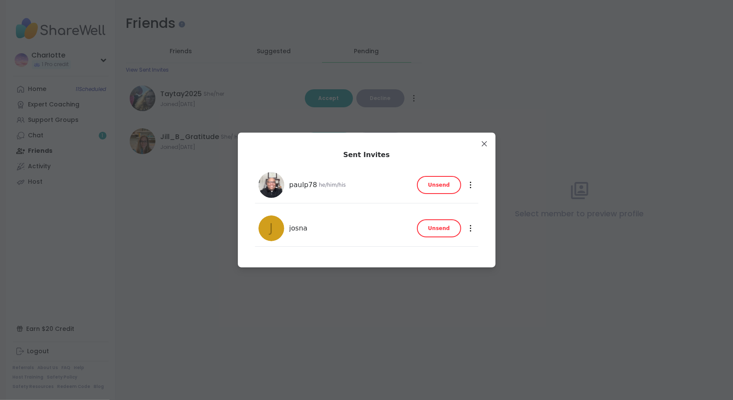
click at [433, 232] on span "Unsend" at bounding box center [439, 229] width 22 height 8
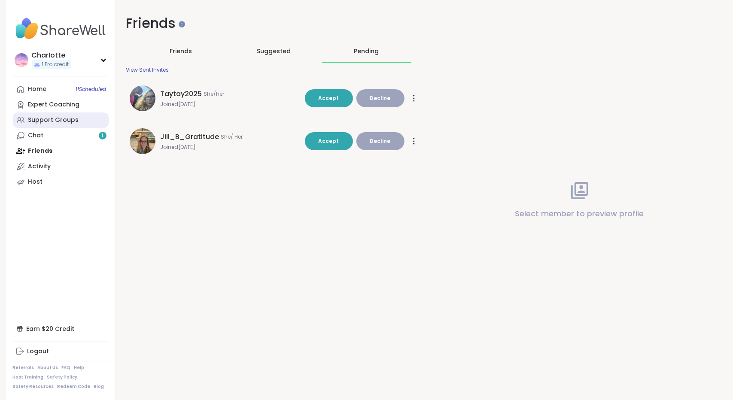
click at [57, 119] on div "Support Groups" at bounding box center [53, 120] width 51 height 9
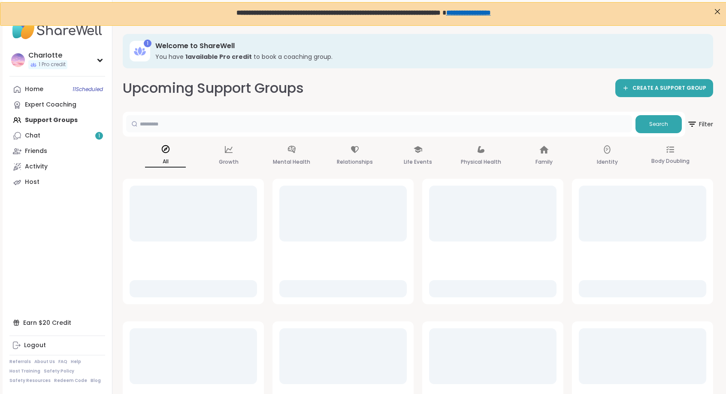
click at [218, 118] on input "text" at bounding box center [379, 123] width 506 height 17
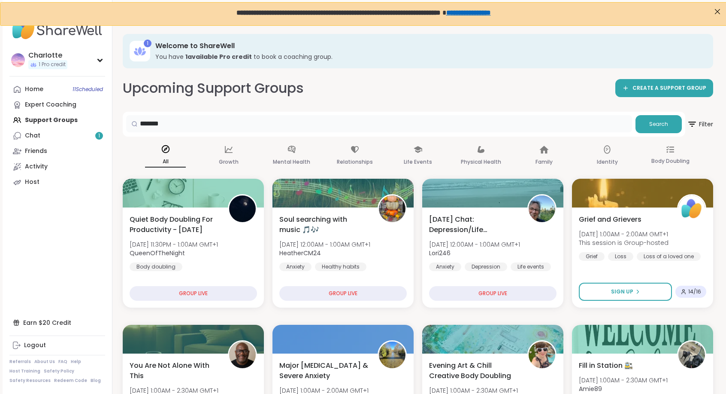
type input "*******"
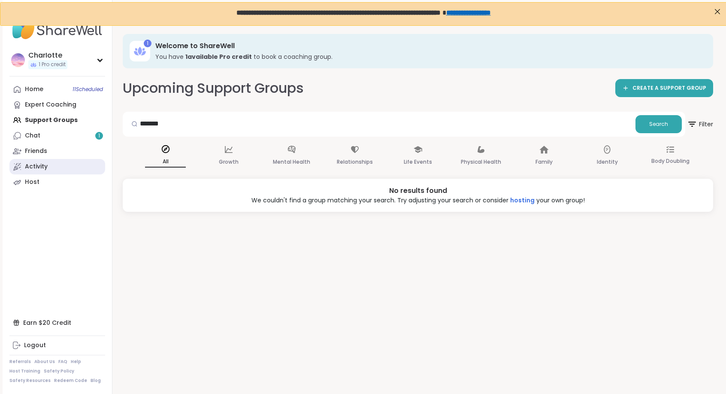
click at [46, 166] on div "Activity" at bounding box center [36, 166] width 23 height 9
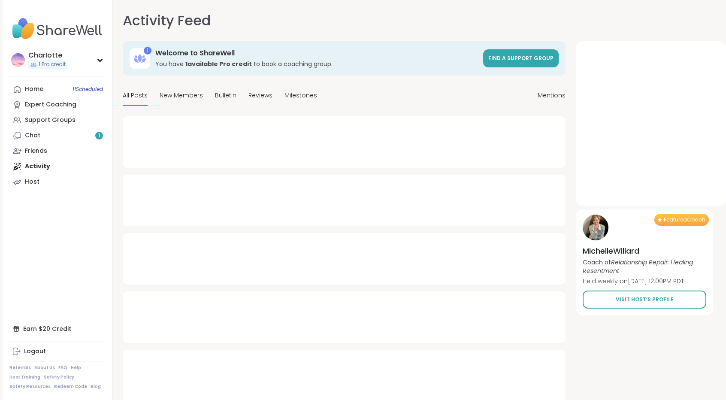
type textarea "*"
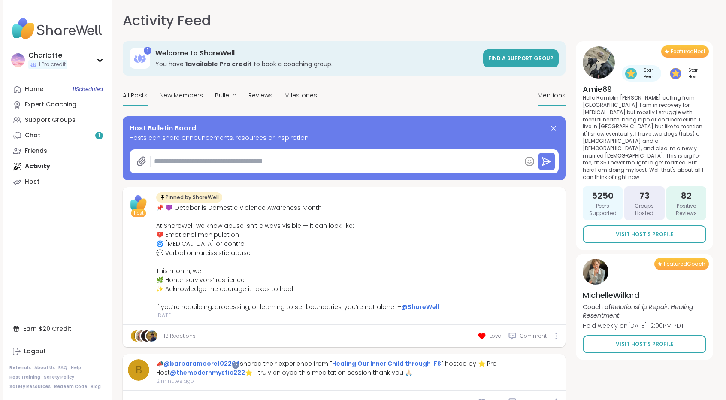
click at [556, 103] on div "Mentions" at bounding box center [552, 96] width 28 height 20
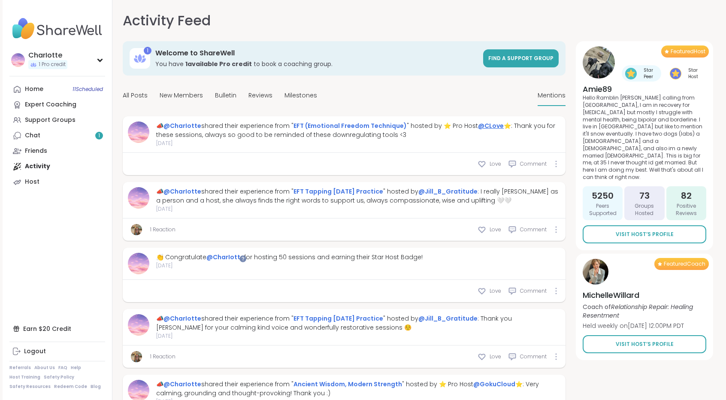
click at [481, 125] on link "@CLove" at bounding box center [491, 126] width 26 height 9
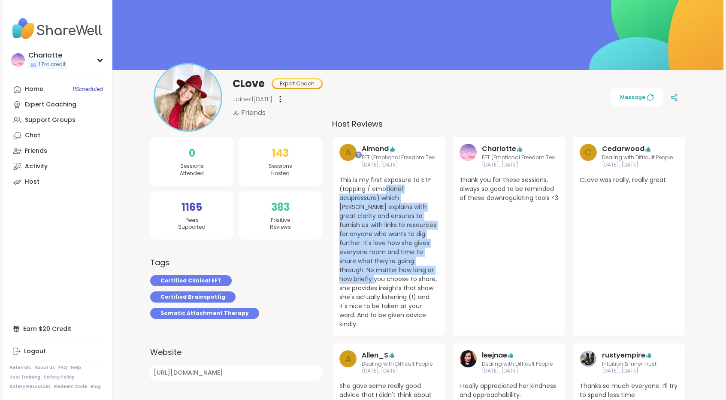
drag, startPoint x: 385, startPoint y: 191, endPoint x: 385, endPoint y: 279, distance: 87.6
click at [385, 279] on span "This is my first exposure to ETF (tapping / emotional acupressure) which [PERSO…" at bounding box center [389, 252] width 99 height 153
drag, startPoint x: 385, startPoint y: 279, endPoint x: 397, endPoint y: 200, distance: 79.5
click at [397, 200] on span "This is my first exposure to ETF (tapping / emotional acupressure) which [PERSO…" at bounding box center [389, 252] width 99 height 153
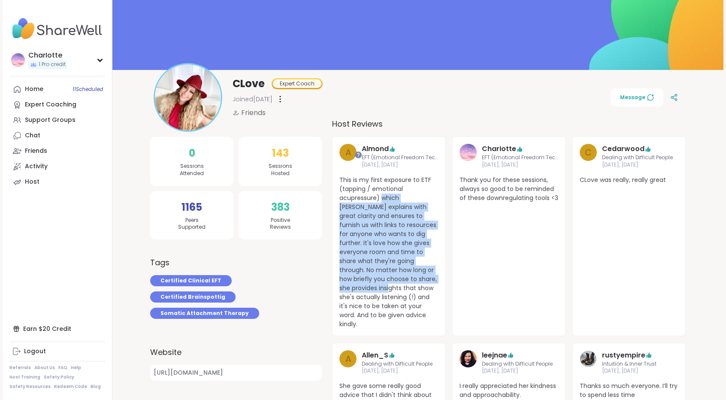
click at [397, 200] on span "This is my first exposure to ETF (tapping / emotional acupressure) which [PERSO…" at bounding box center [389, 252] width 99 height 153
drag, startPoint x: 397, startPoint y: 200, endPoint x: 382, endPoint y: 288, distance: 88.8
click at [382, 288] on span "This is my first exposure to ETF (tapping / emotional acupressure) which [PERSO…" at bounding box center [389, 252] width 99 height 153
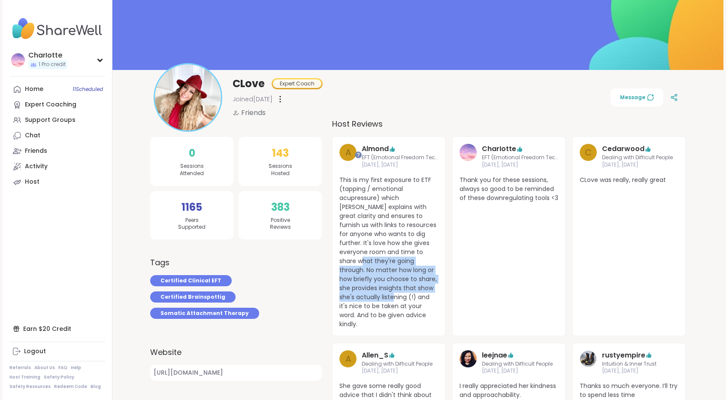
drag, startPoint x: 382, startPoint y: 288, endPoint x: 389, endPoint y: 228, distance: 60.1
click at [389, 228] on span "This is my first exposure to ETF (tapping / emotional acupressure) which [PERSO…" at bounding box center [389, 252] width 99 height 153
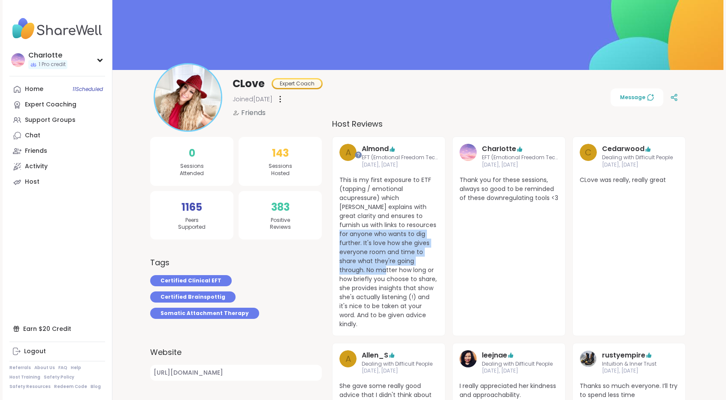
drag, startPoint x: 389, startPoint y: 228, endPoint x: 386, endPoint y: 266, distance: 38.4
click at [386, 266] on span "This is my first exposure to ETF (tapping / emotional acupressure) which [PERSO…" at bounding box center [389, 252] width 99 height 153
drag, startPoint x: 386, startPoint y: 266, endPoint x: 395, endPoint y: 201, distance: 65.9
click at [395, 201] on span "This is my first exposure to ETF (tapping / emotional acupressure) which [PERSO…" at bounding box center [389, 252] width 99 height 153
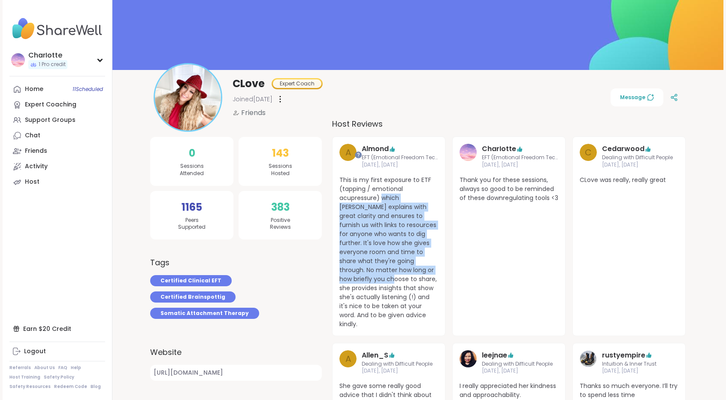
click at [395, 201] on span "This is my first exposure to ETF (tapping / emotional acupressure) which [PERSO…" at bounding box center [389, 252] width 99 height 153
drag, startPoint x: 395, startPoint y: 201, endPoint x: 389, endPoint y: 260, distance: 59.1
click at [389, 260] on span "This is my first exposure to ETF (tapping / emotional acupressure) which [PERSO…" at bounding box center [389, 252] width 99 height 153
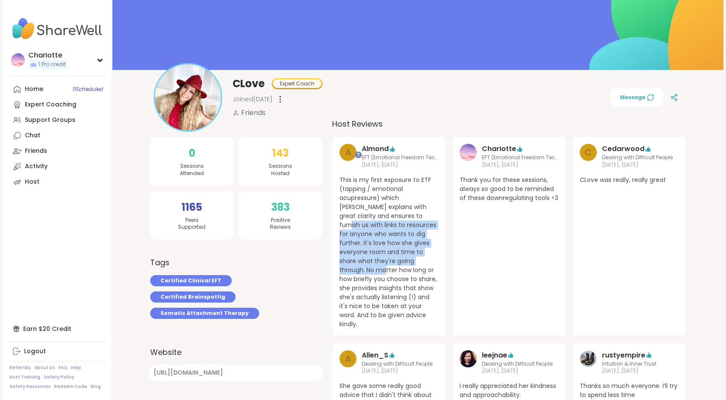
drag, startPoint x: 389, startPoint y: 260, endPoint x: 394, endPoint y: 208, distance: 51.8
click at [394, 208] on span "This is my first exposure to ETF (tapping / emotional acupressure) which [PERSO…" at bounding box center [389, 252] width 99 height 153
drag, startPoint x: 394, startPoint y: 208, endPoint x: 384, endPoint y: 282, distance: 74.1
click at [384, 282] on span "This is my first exposure to ETF (tapping / emotional acupressure) which [PERSO…" at bounding box center [389, 252] width 99 height 153
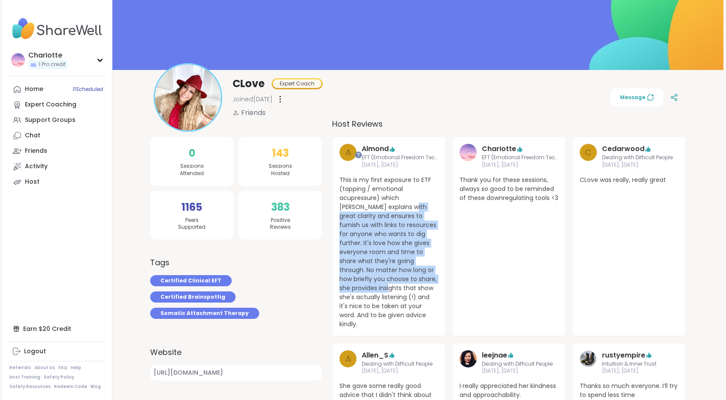
click at [384, 282] on span "This is my first exposure to ETF (tapping / emotional acupressure) which [PERSO…" at bounding box center [389, 252] width 99 height 153
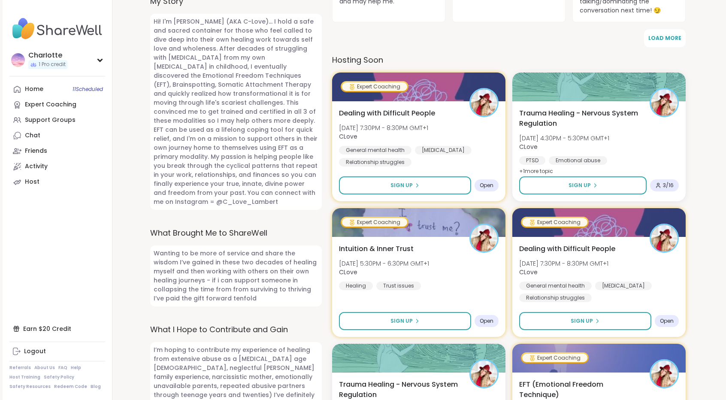
scroll to position [427, 0]
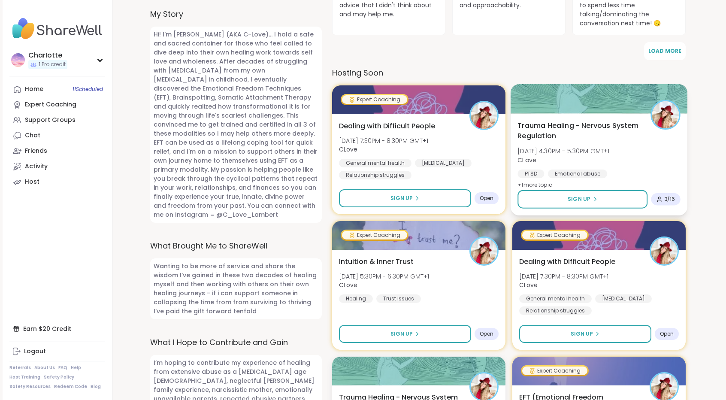
click at [662, 105] on img at bounding box center [665, 114] width 27 height 27
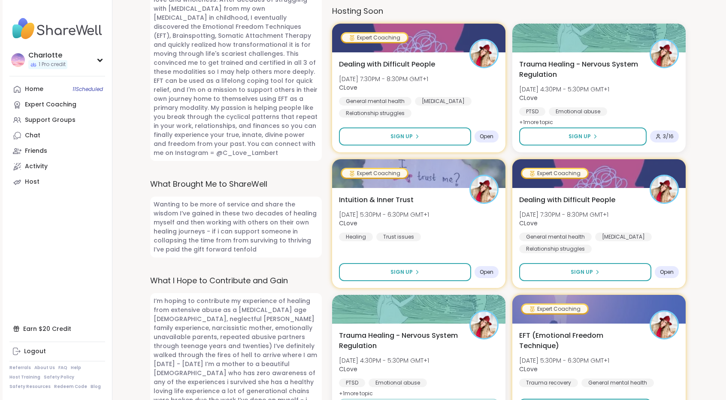
scroll to position [491, 0]
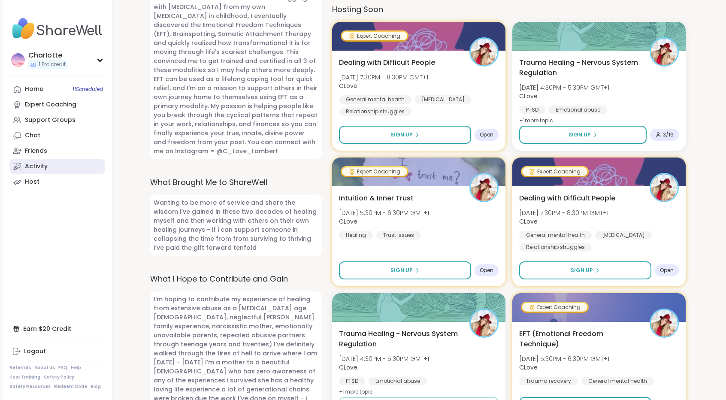
click at [49, 167] on link "Activity" at bounding box center [57, 166] width 96 height 15
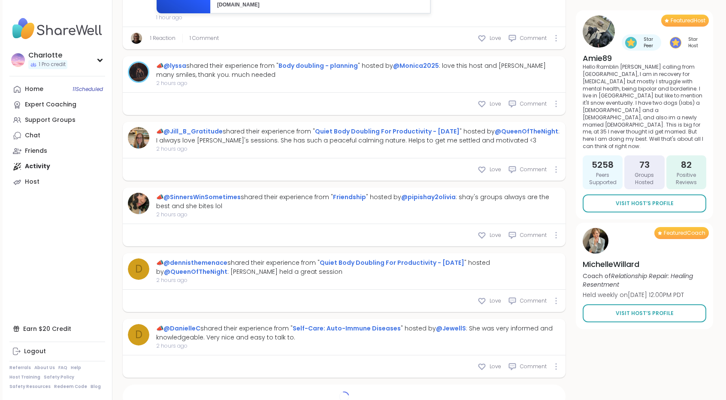
scroll to position [1463, 0]
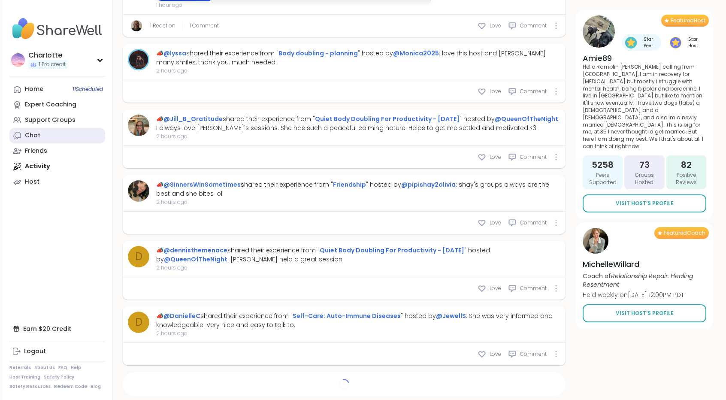
type textarea "*"
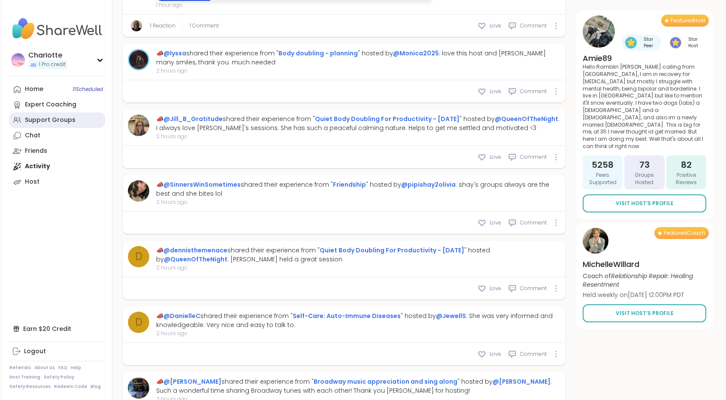
click at [58, 114] on link "Support Groups" at bounding box center [57, 119] width 96 height 15
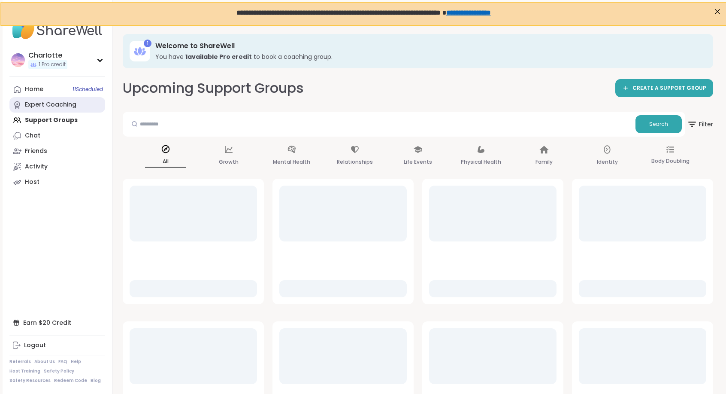
click at [61, 105] on div "Expert Coaching" at bounding box center [51, 104] width 52 height 9
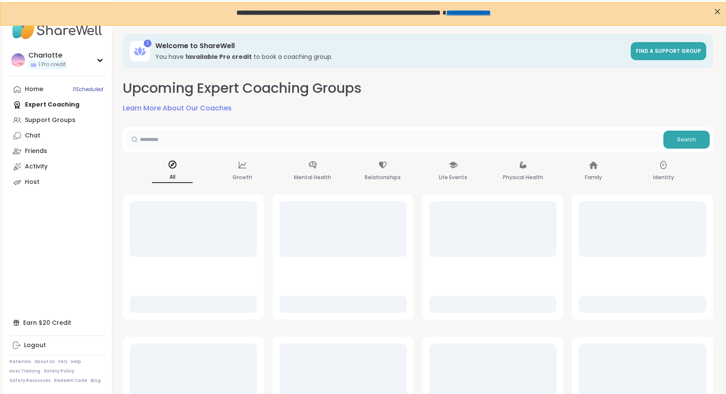
click at [363, 136] on input "text" at bounding box center [393, 139] width 534 height 17
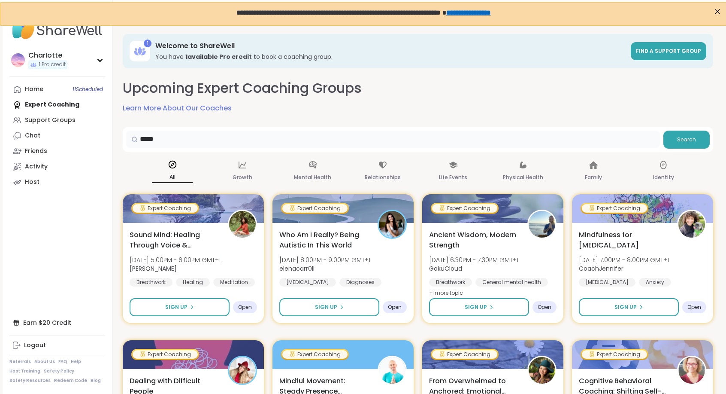
type input "*****"
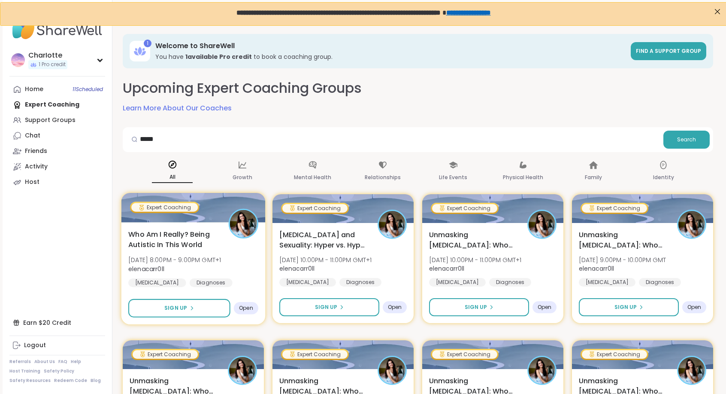
click at [210, 213] on div at bounding box center [194, 207] width 144 height 29
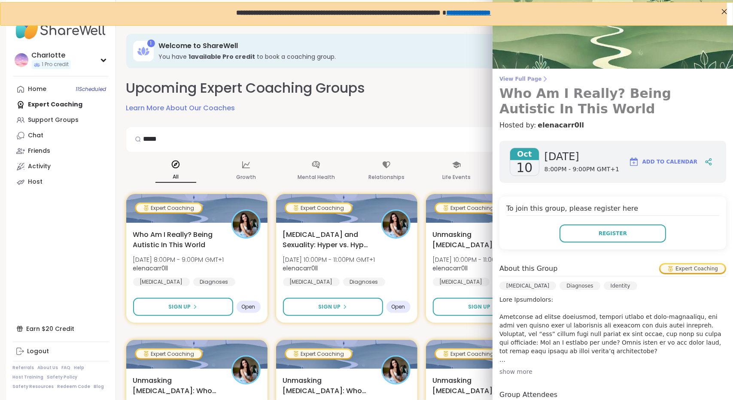
click at [508, 76] on span "View Full Page" at bounding box center [612, 79] width 227 height 7
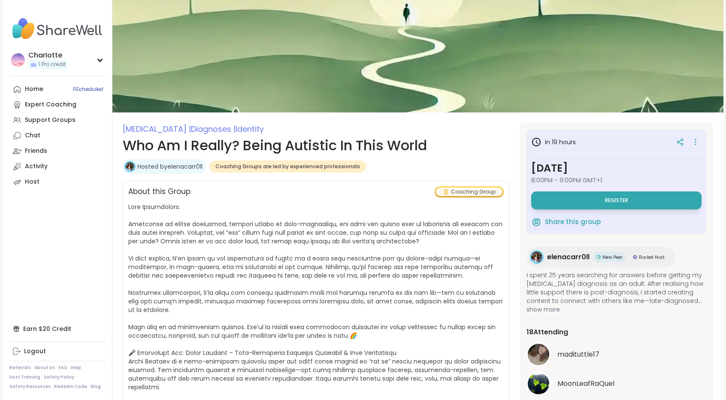
scroll to position [251, 0]
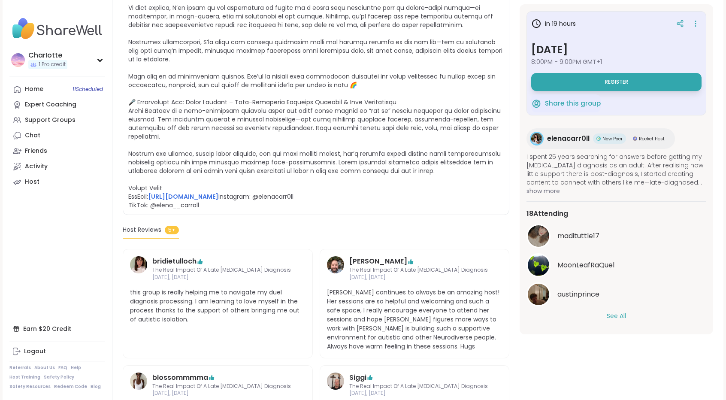
click at [619, 322] on div "18 Attending madituttle17 MoonLeafRaQuel austinprince See All" at bounding box center [617, 264] width 180 height 126
click at [622, 316] on button "See All" at bounding box center [616, 316] width 19 height 9
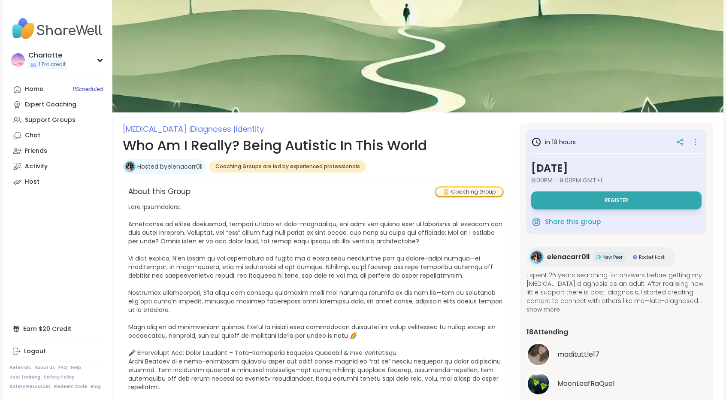
scroll to position [38, 0]
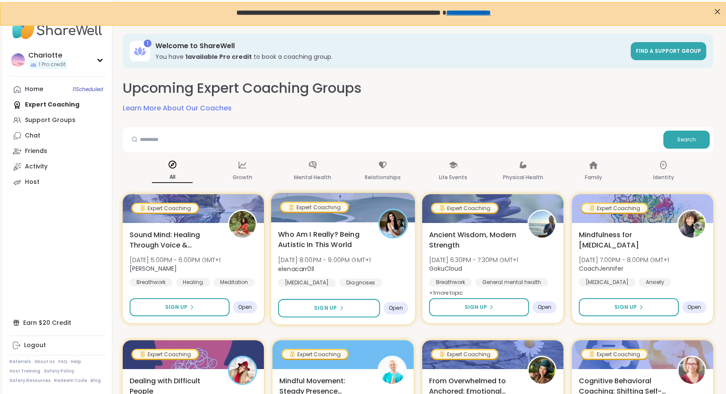
click at [377, 219] on div at bounding box center [343, 207] width 144 height 29
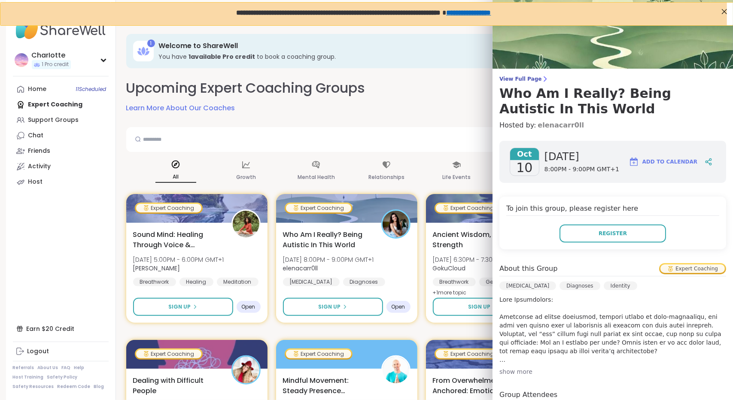
click at [538, 122] on link "elenacarr0ll" at bounding box center [561, 125] width 46 height 10
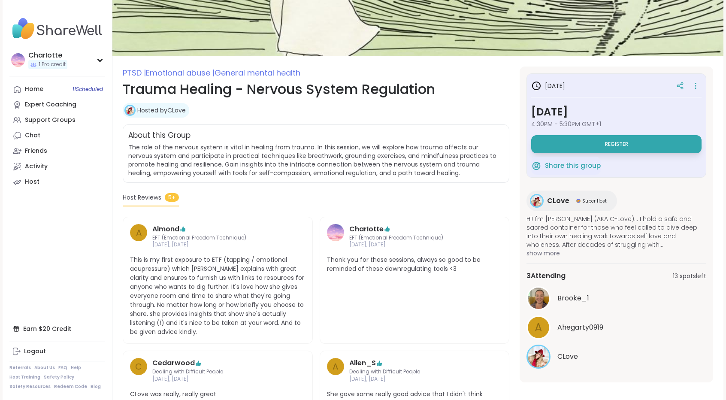
scroll to position [57, 0]
click at [726, 88] on html "CharIotte 1 Pro credit CharIotte 1 Pro credit Profile Membership Settings Help …" at bounding box center [363, 319] width 726 height 752
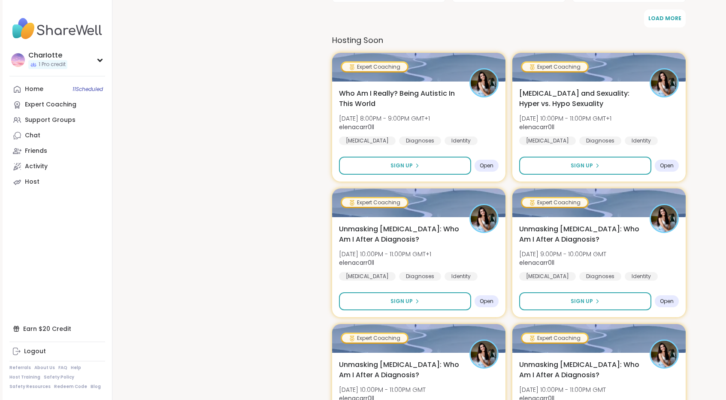
scroll to position [562, 0]
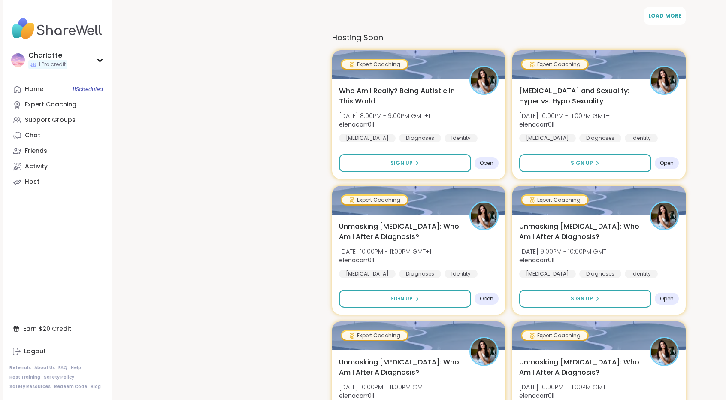
click at [656, 90] on div "Autism and Sexuality: Hyper vs. Hypo Sexuality Thu, Oct 16 | 10:00PM - 11:00PM …" at bounding box center [599, 114] width 163 height 58
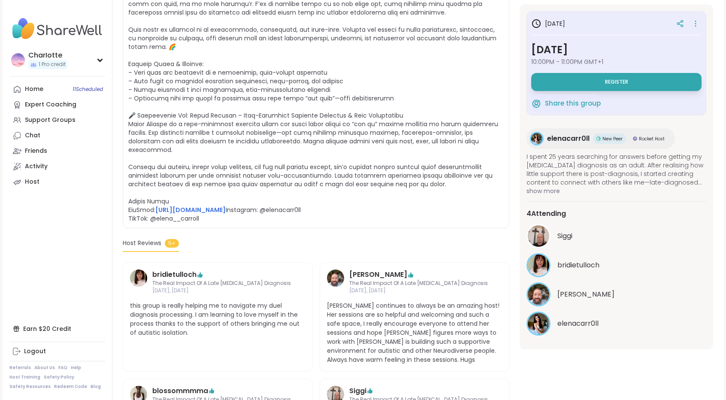
scroll to position [76, 0]
